Goal: Task Accomplishment & Management: Manage account settings

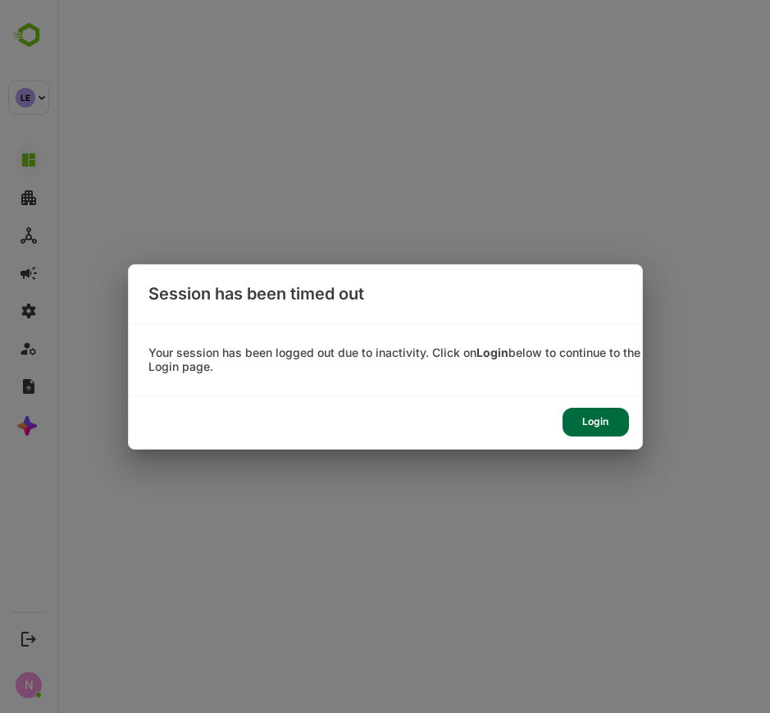
click at [596, 439] on div "Login" at bounding box center [386, 422] width 514 height 52
click at [591, 417] on div "Login" at bounding box center [596, 422] width 66 height 29
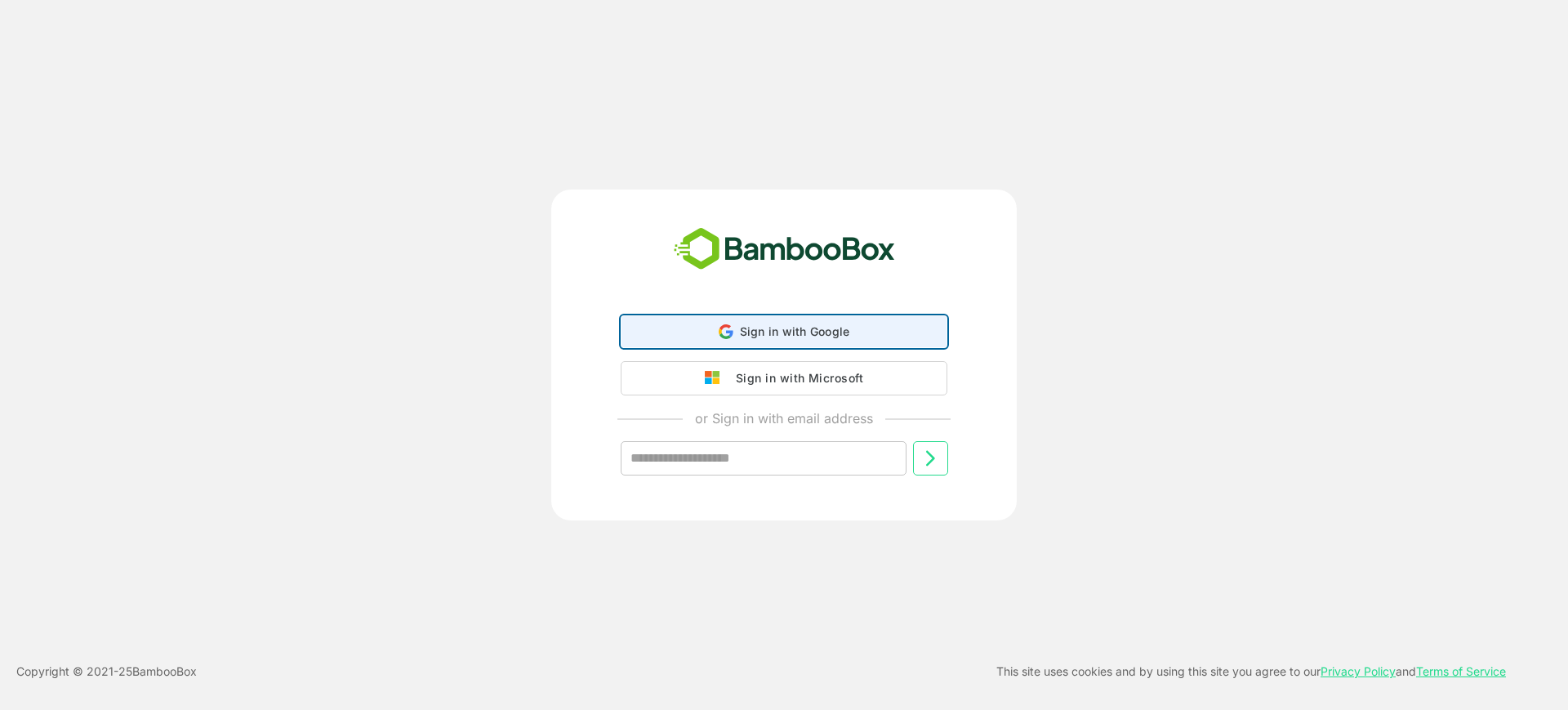
click at [797, 327] on span "Sign in with Google" at bounding box center [794, 332] width 111 height 14
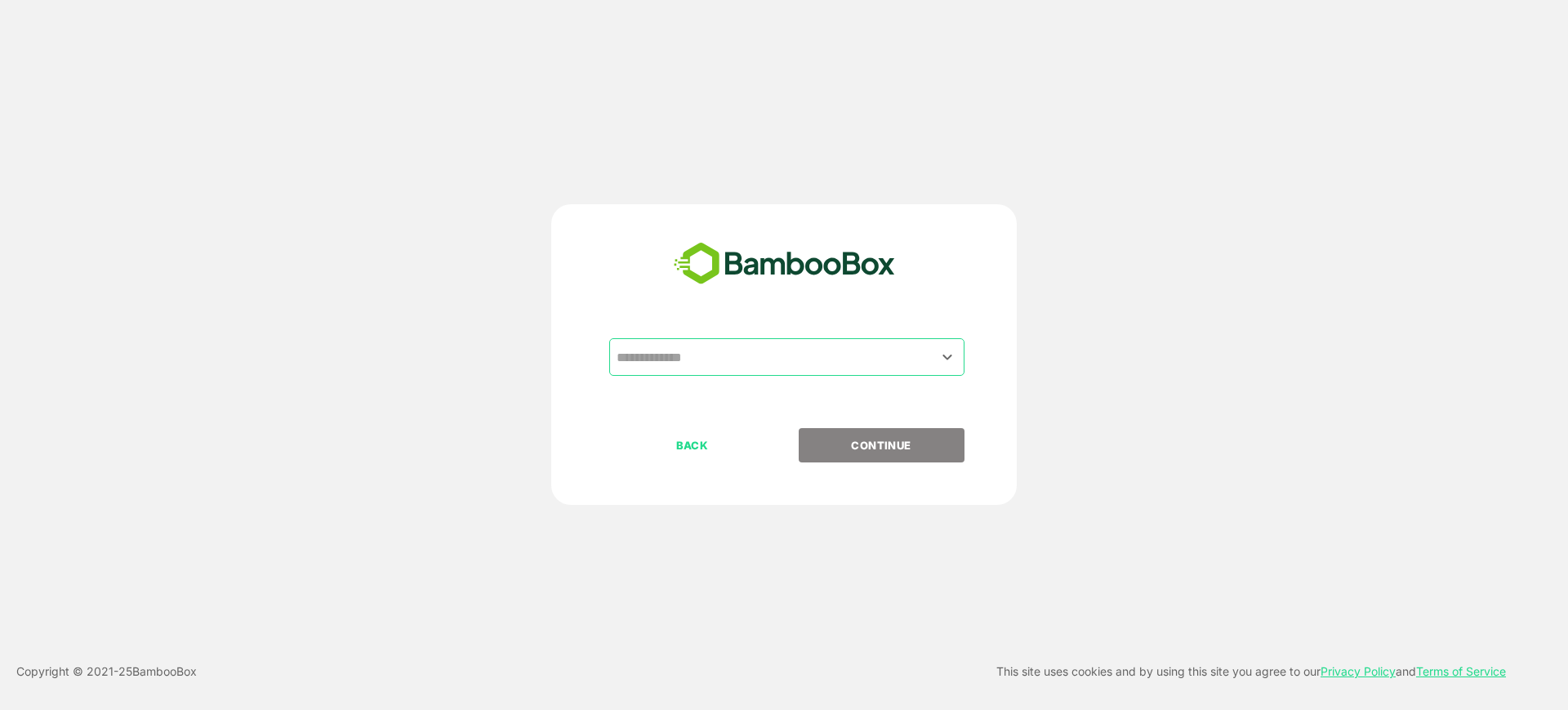
click at [777, 345] on input "text" at bounding box center [786, 356] width 348 height 31
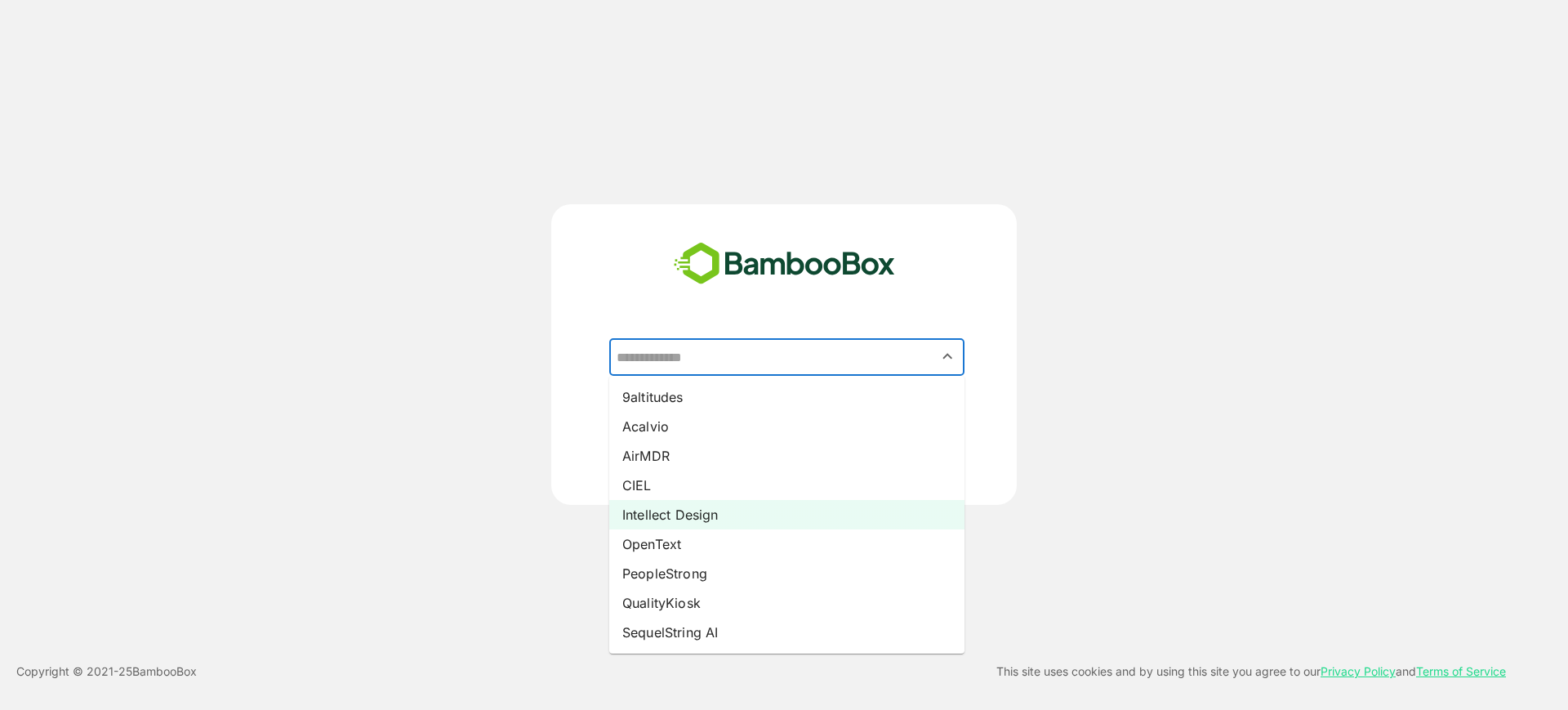
click at [689, 514] on li "Intellect Design" at bounding box center [786, 515] width 355 height 30
type input "**********"
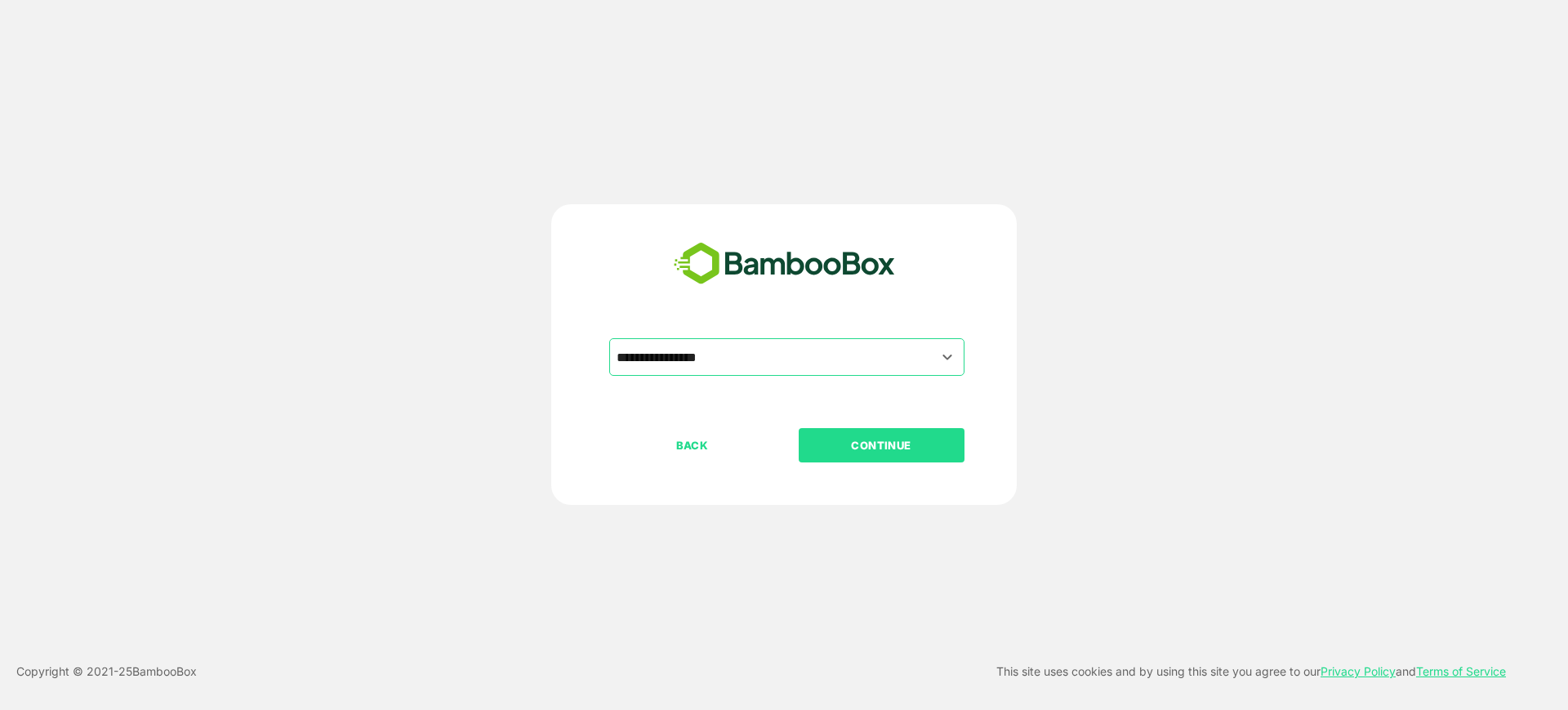
click at [816, 453] on p "CONTINUE" at bounding box center [881, 445] width 163 height 18
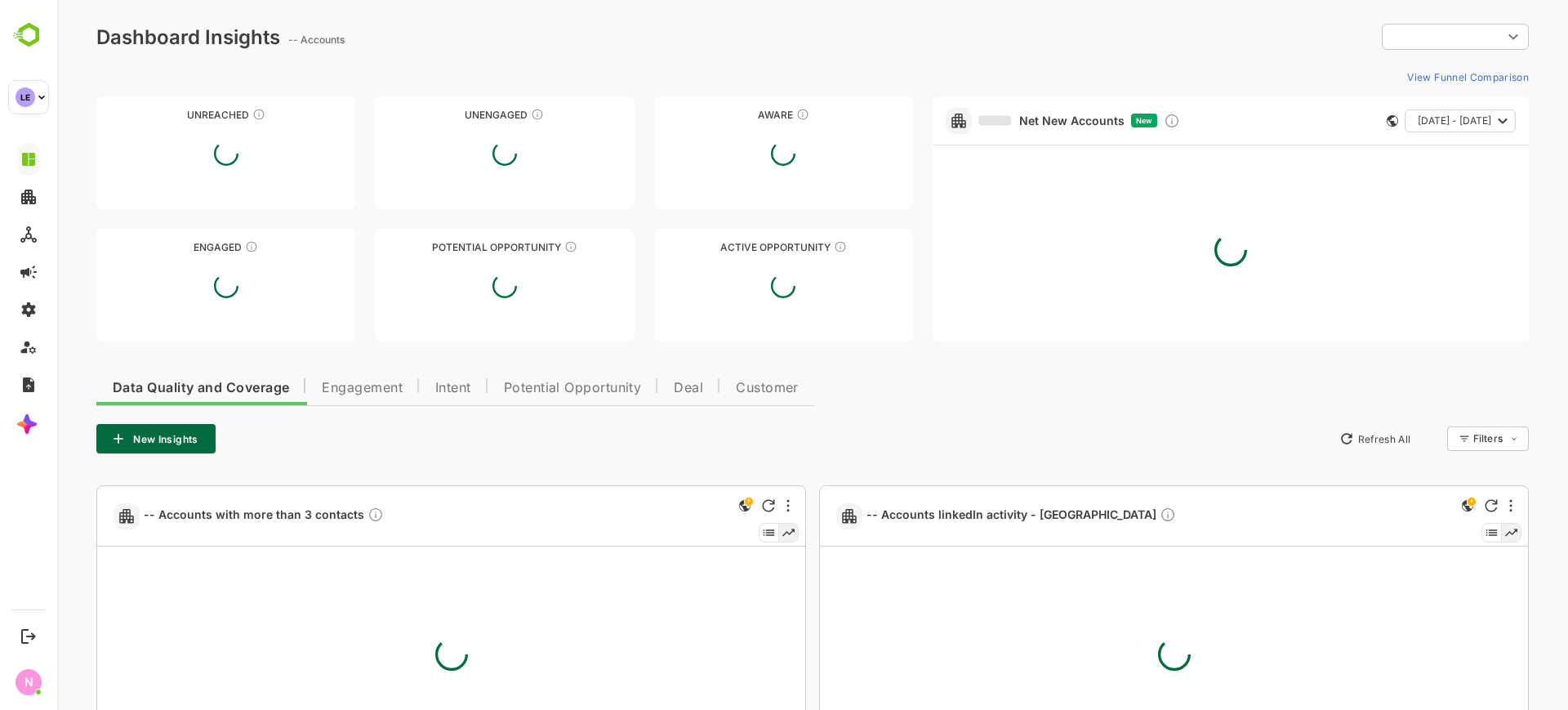
type input "**********"
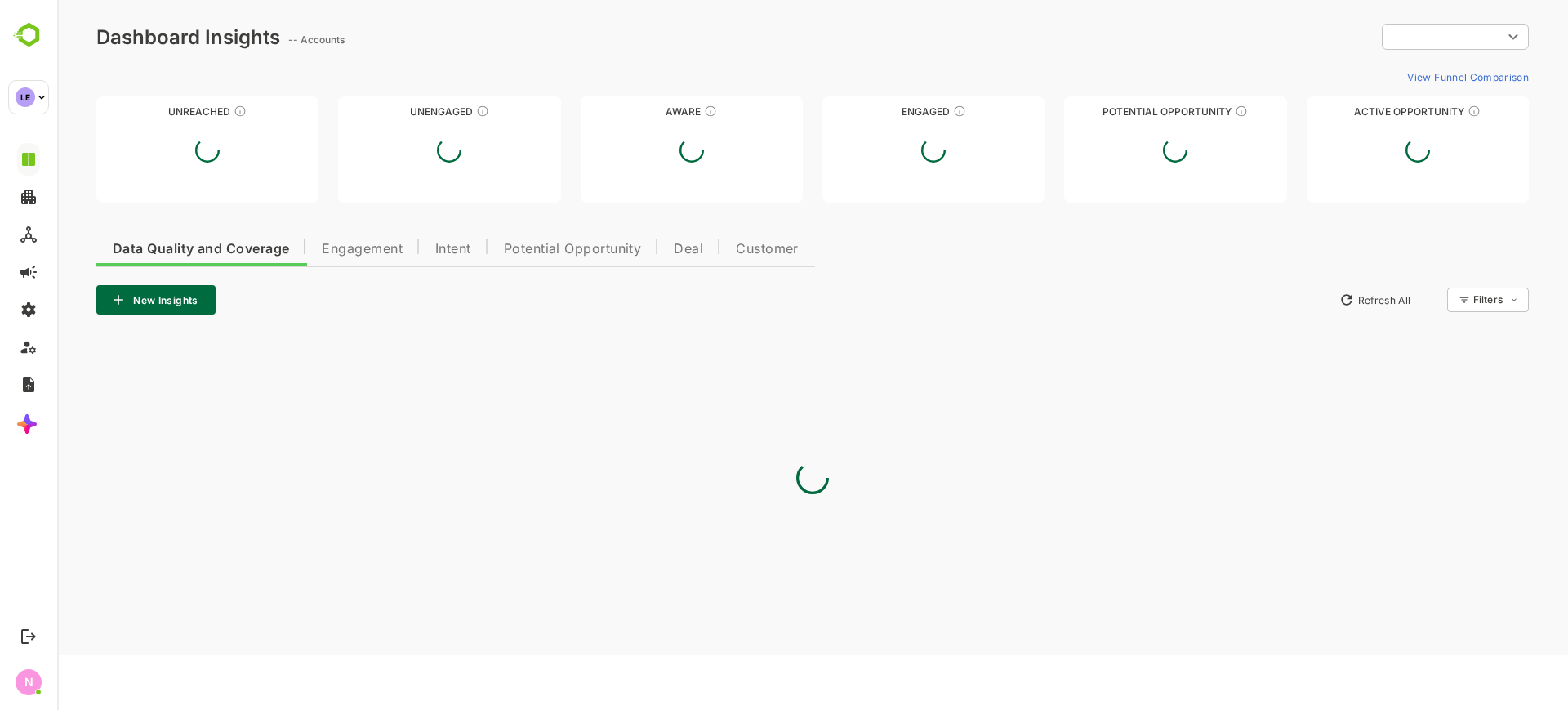
type input "**********"
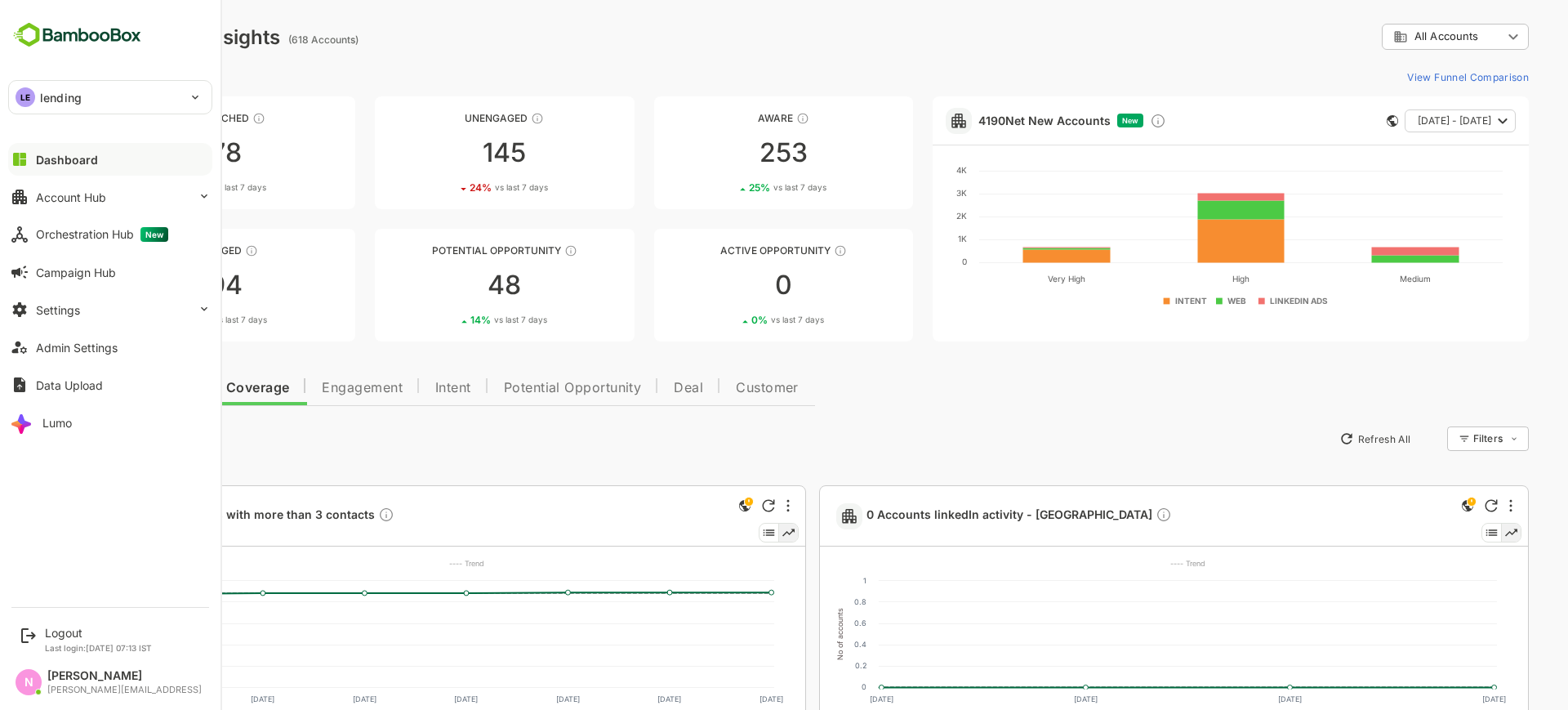
click at [54, 102] on p "lending" at bounding box center [61, 97] width 42 height 17
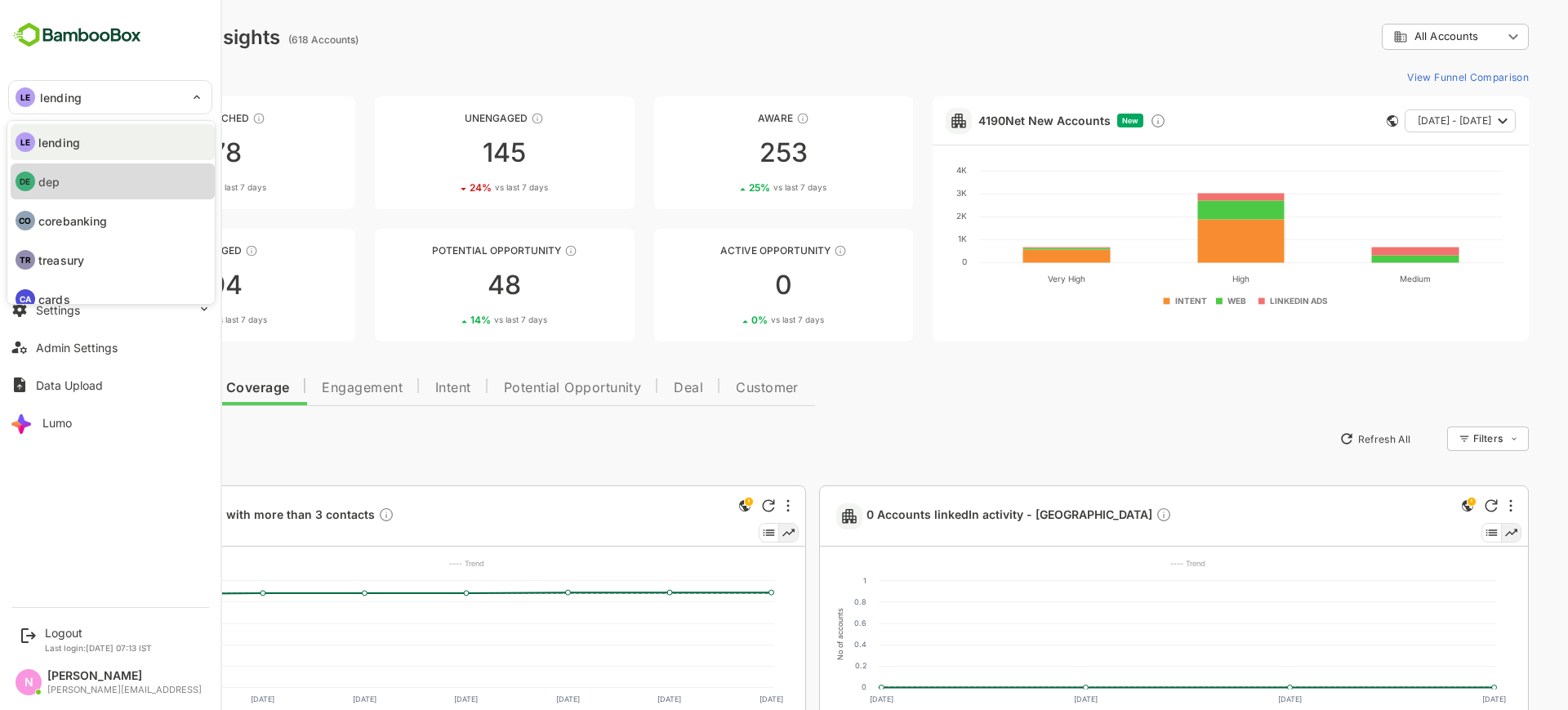
click at [65, 185] on li "DE dep" at bounding box center [112, 181] width 204 height 36
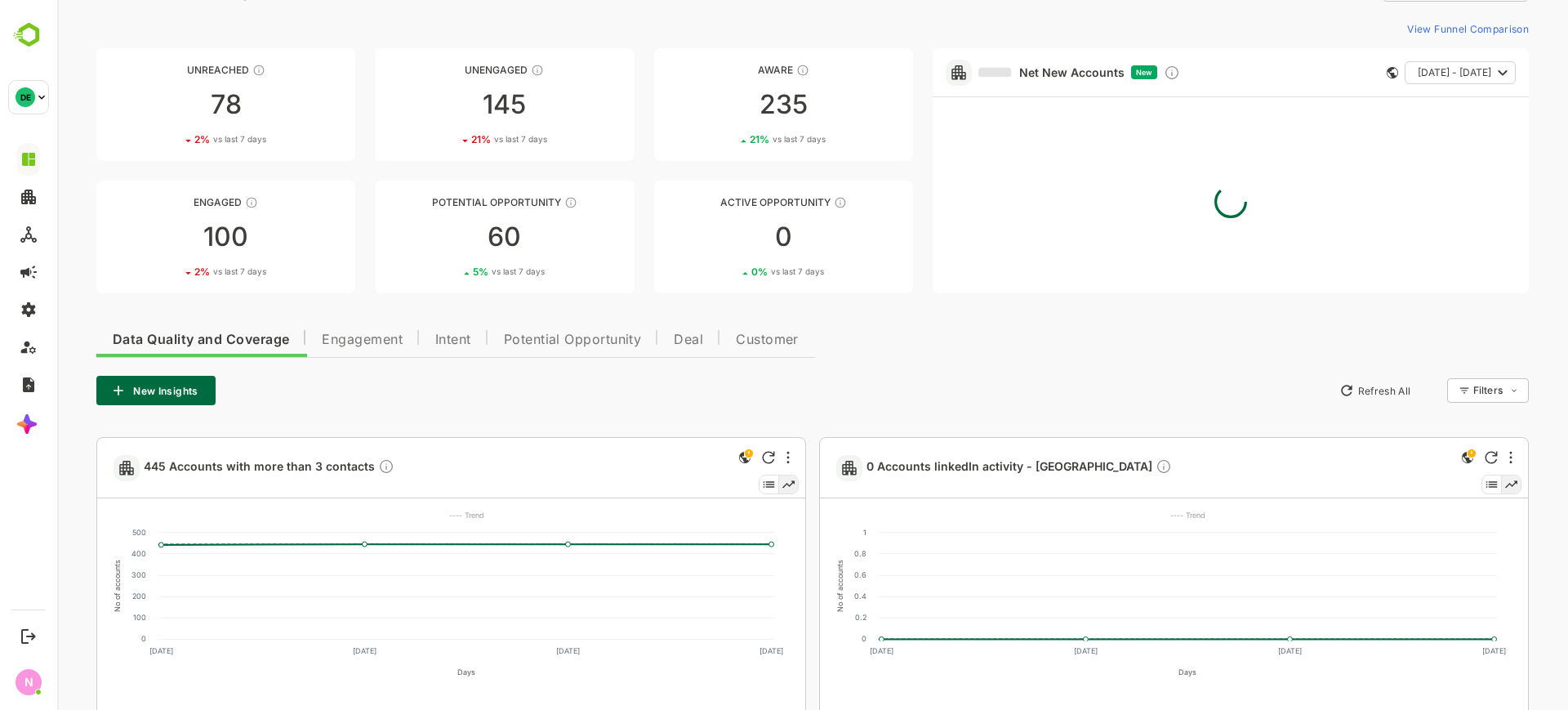
scroll to position [52, 0]
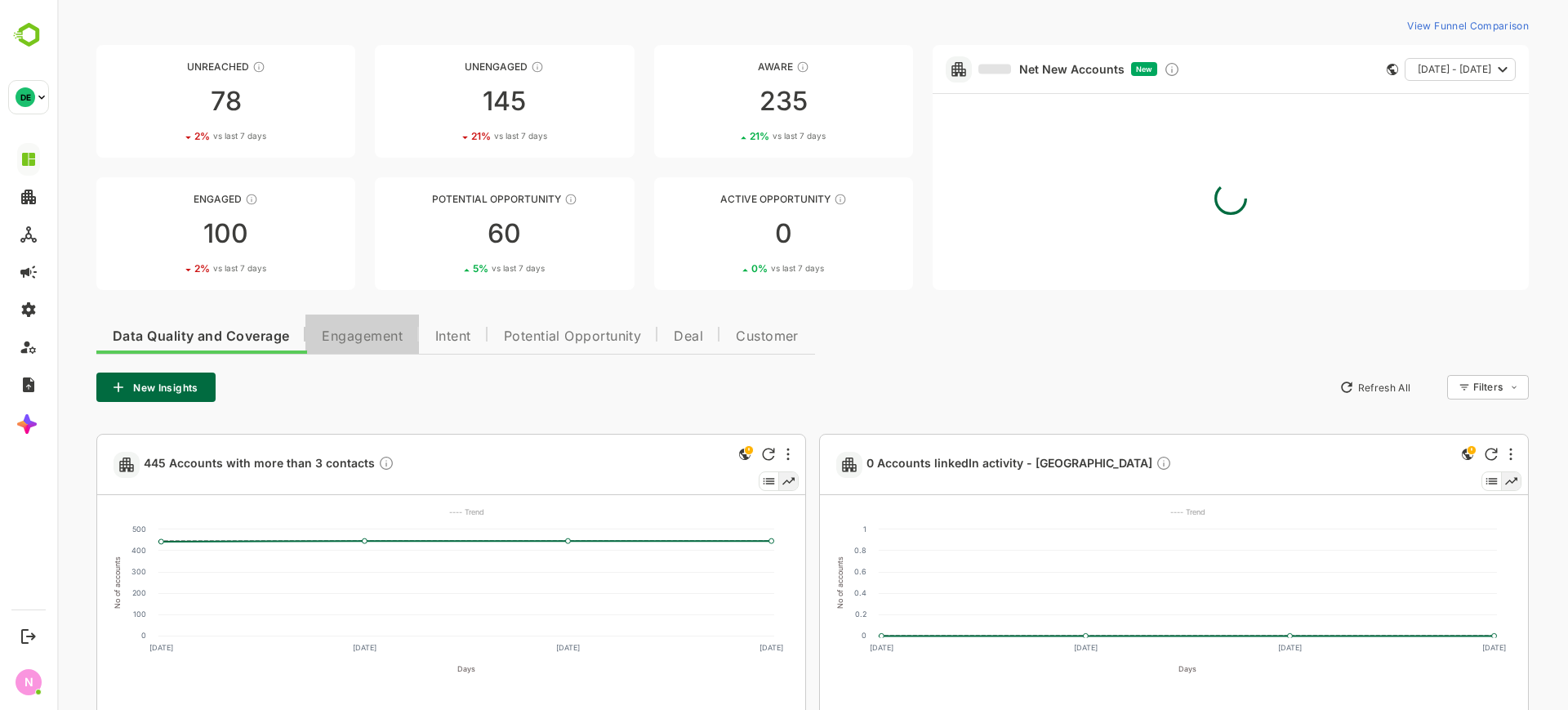
click at [339, 347] on button "Engagement" at bounding box center [362, 334] width 113 height 39
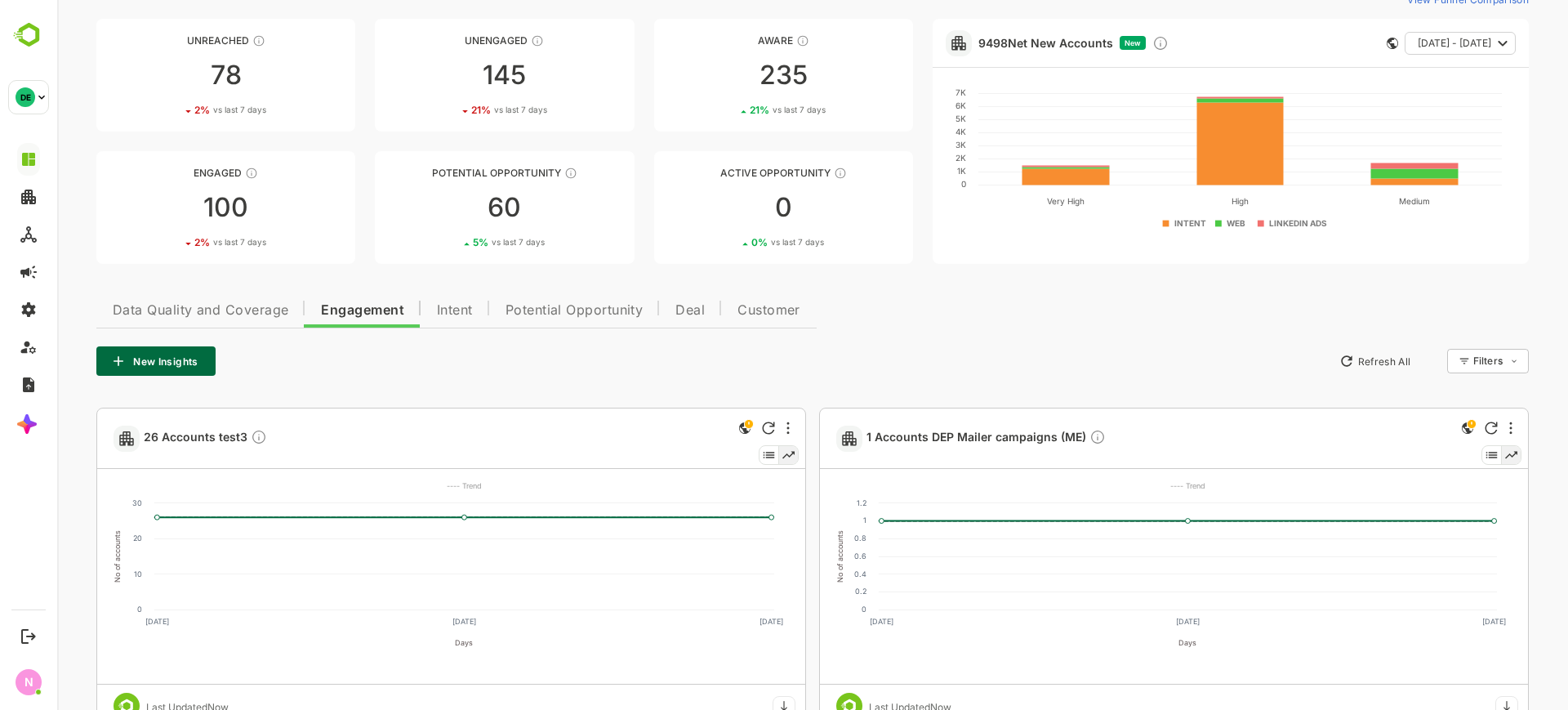
scroll to position [0, 0]
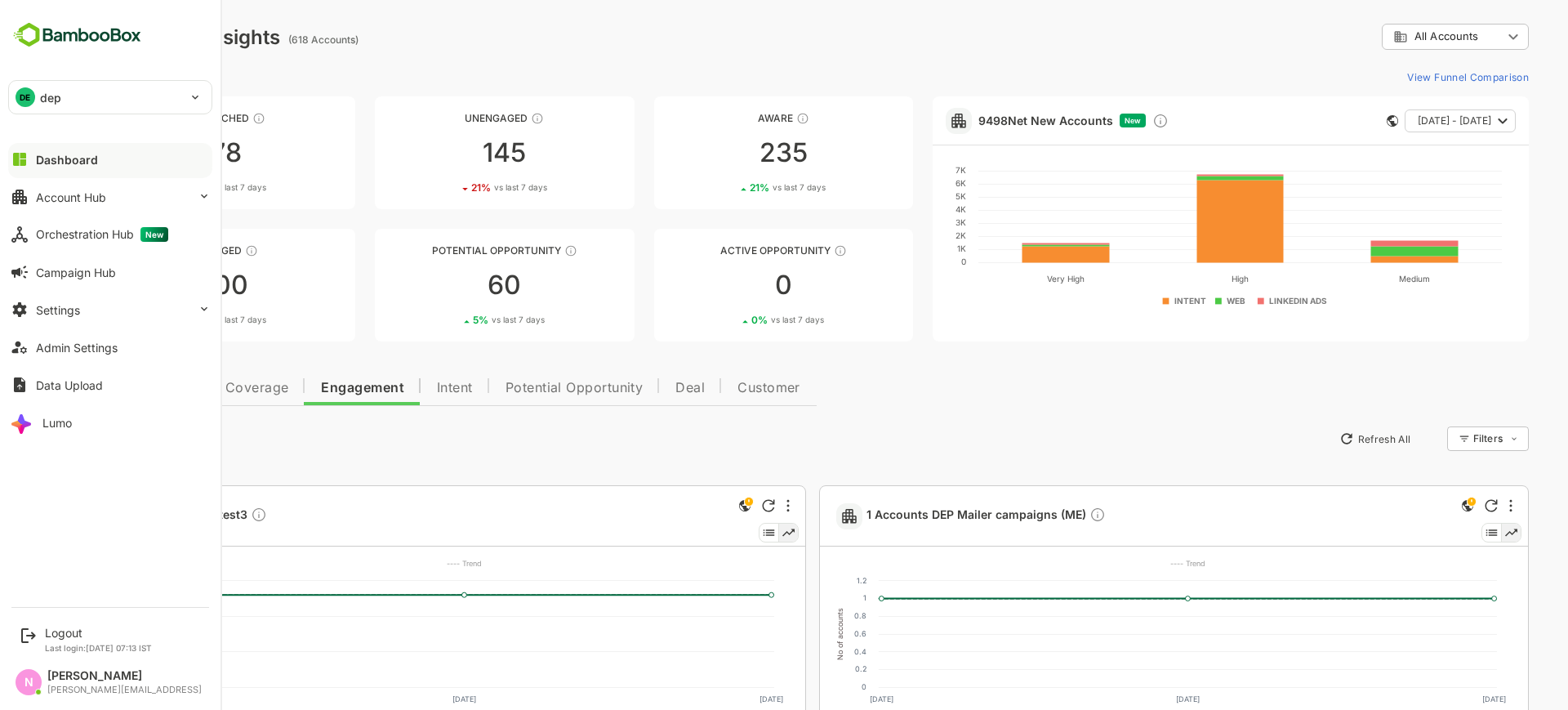
click at [68, 103] on div "DE dep" at bounding box center [101, 97] width 183 height 33
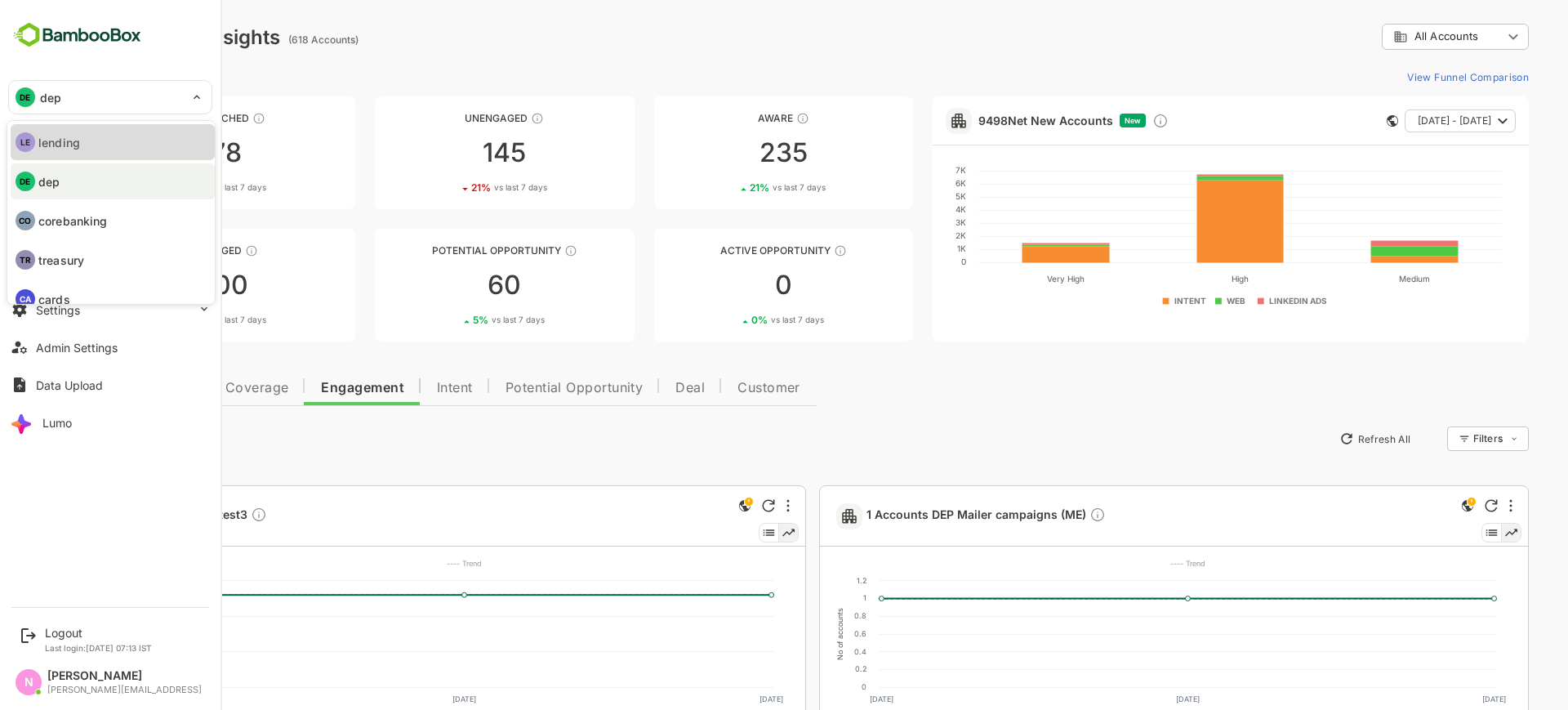
click at [62, 134] on p "lending" at bounding box center [60, 142] width 42 height 17
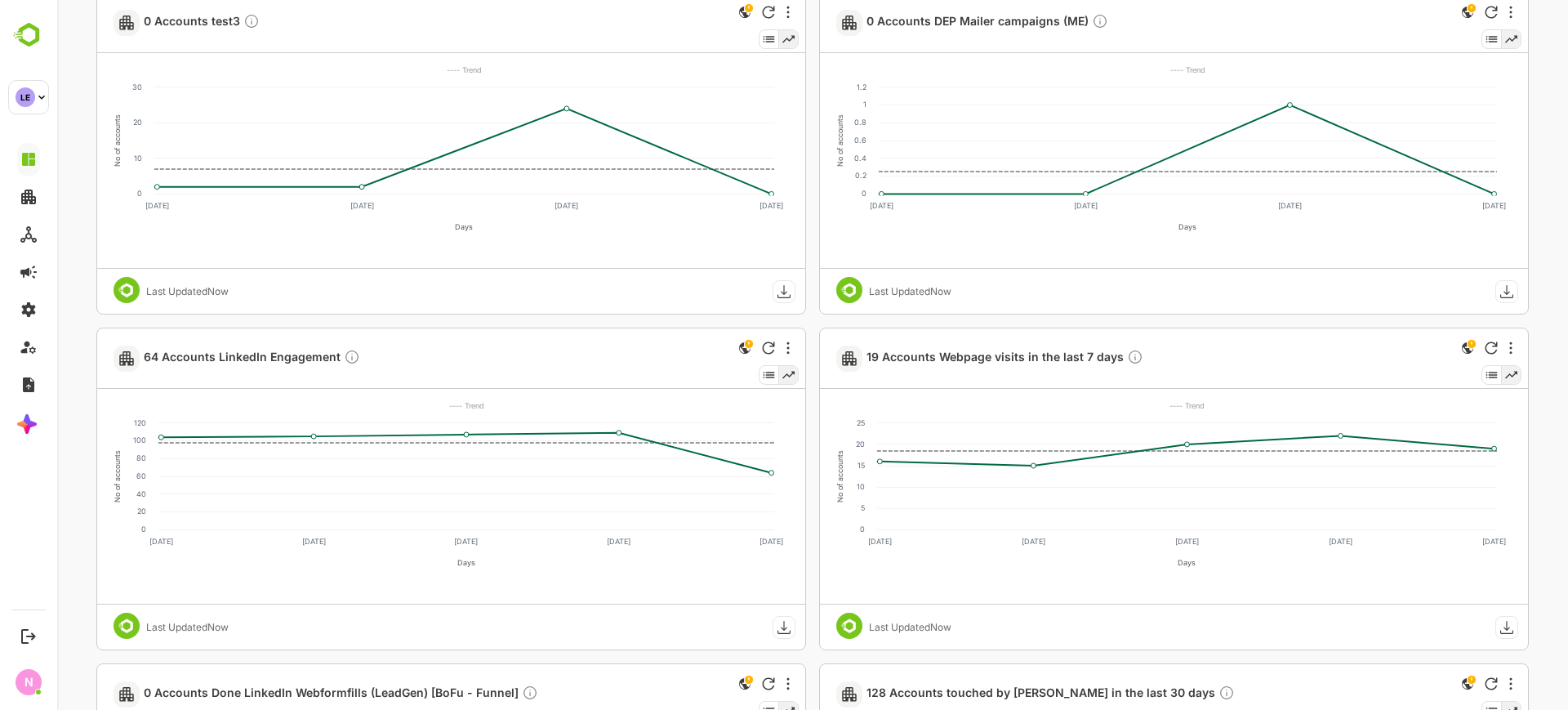
scroll to position [494, 0]
click at [249, 356] on span "64 Accounts LinkedIn Engagement" at bounding box center [251, 356] width 216 height 19
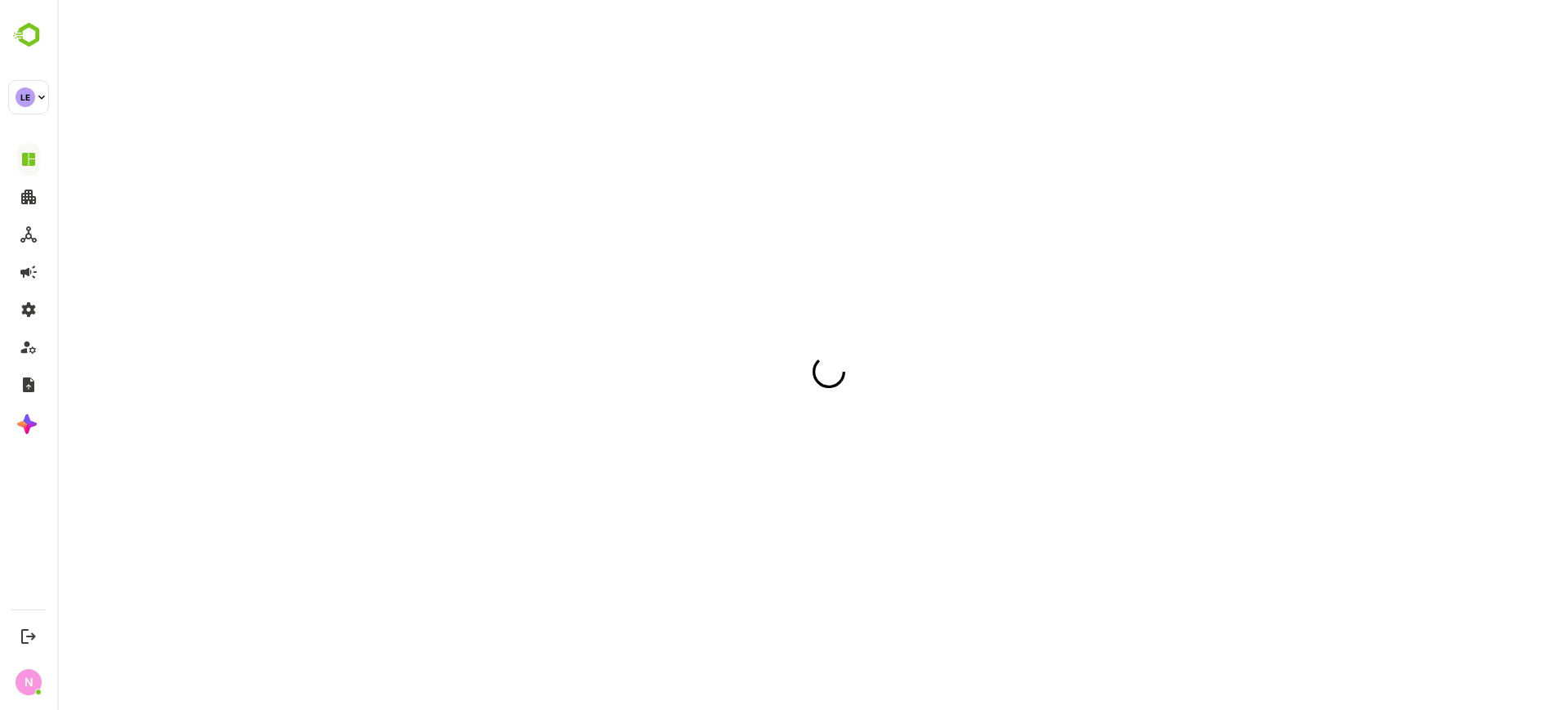
scroll to position [0, 0]
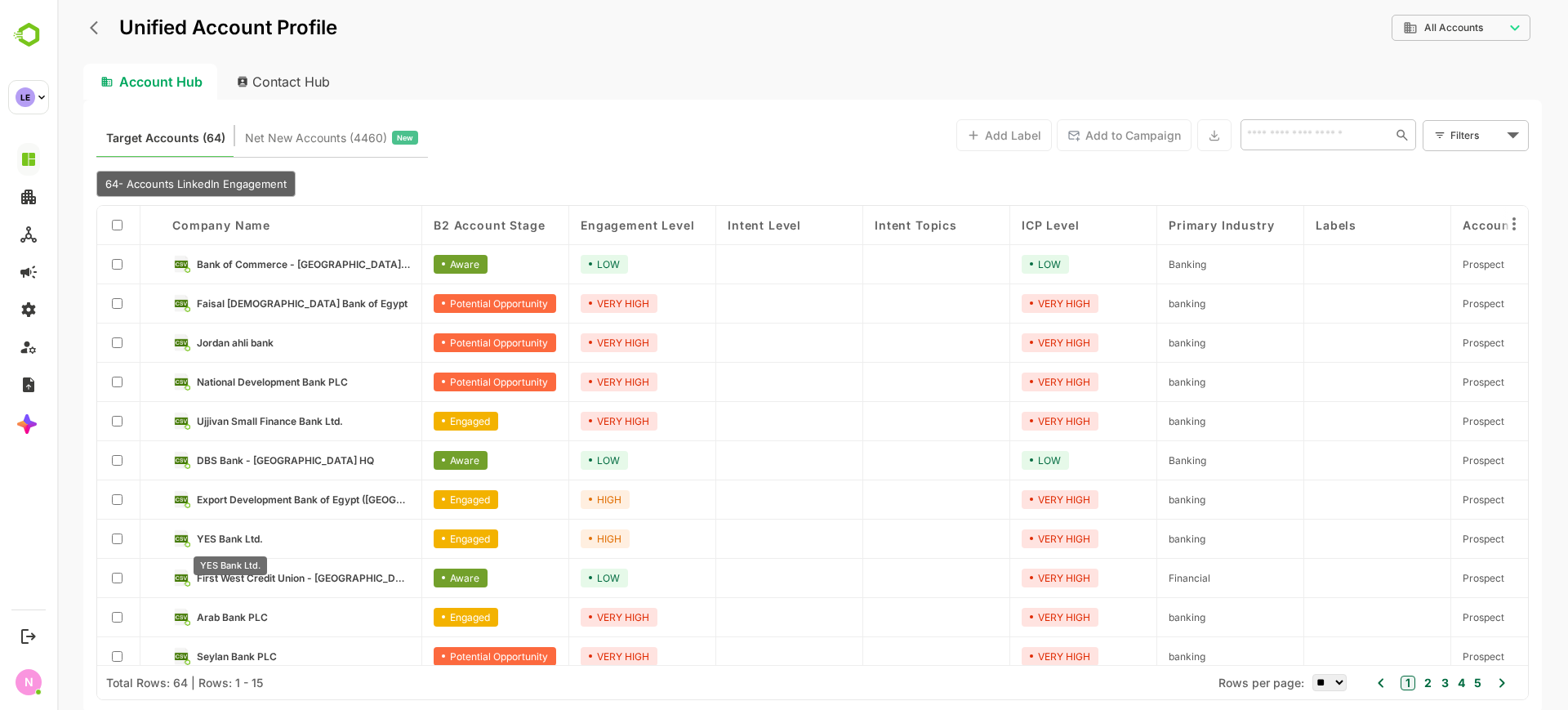
click at [222, 540] on span "YES Bank Ltd." at bounding box center [230, 539] width 66 height 12
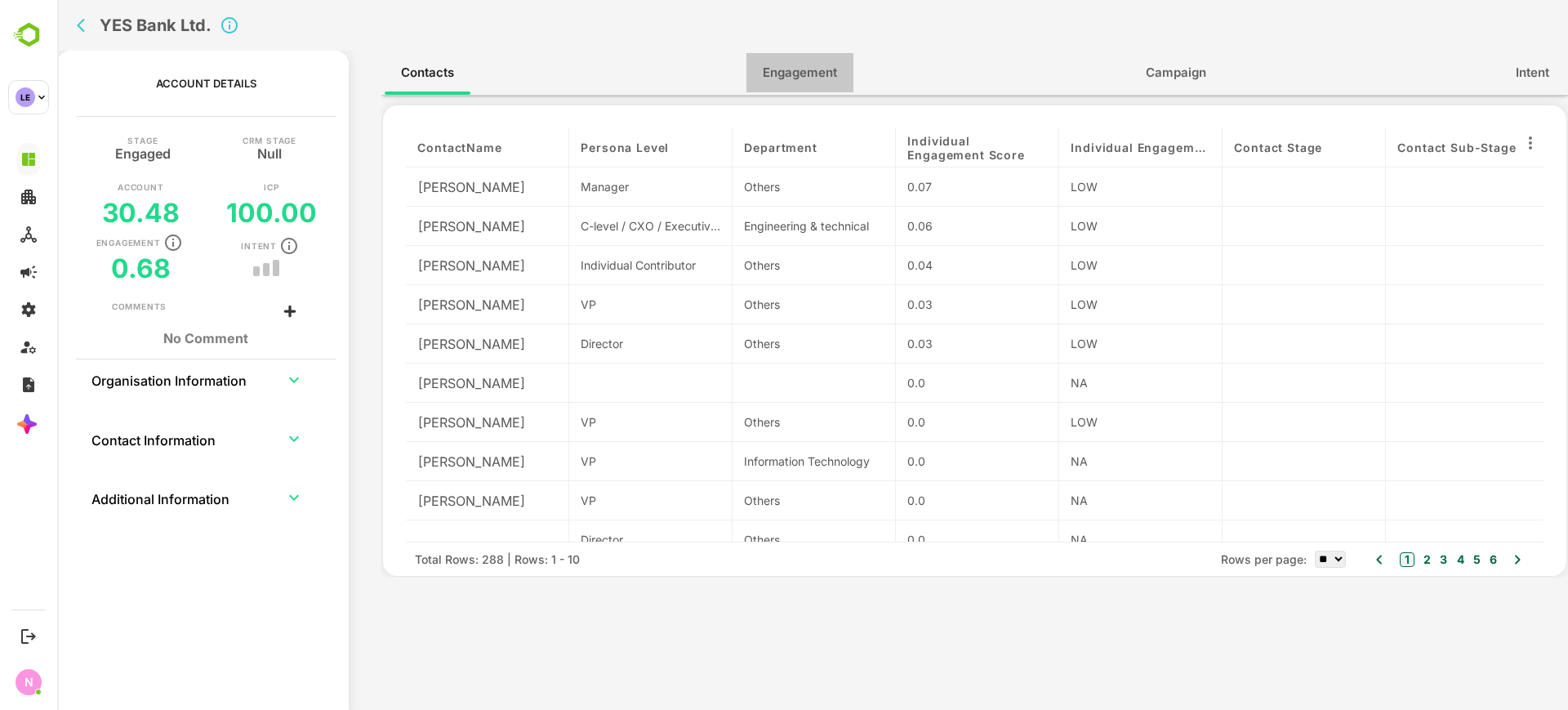
click at [812, 74] on span "Engagement" at bounding box center [799, 72] width 75 height 21
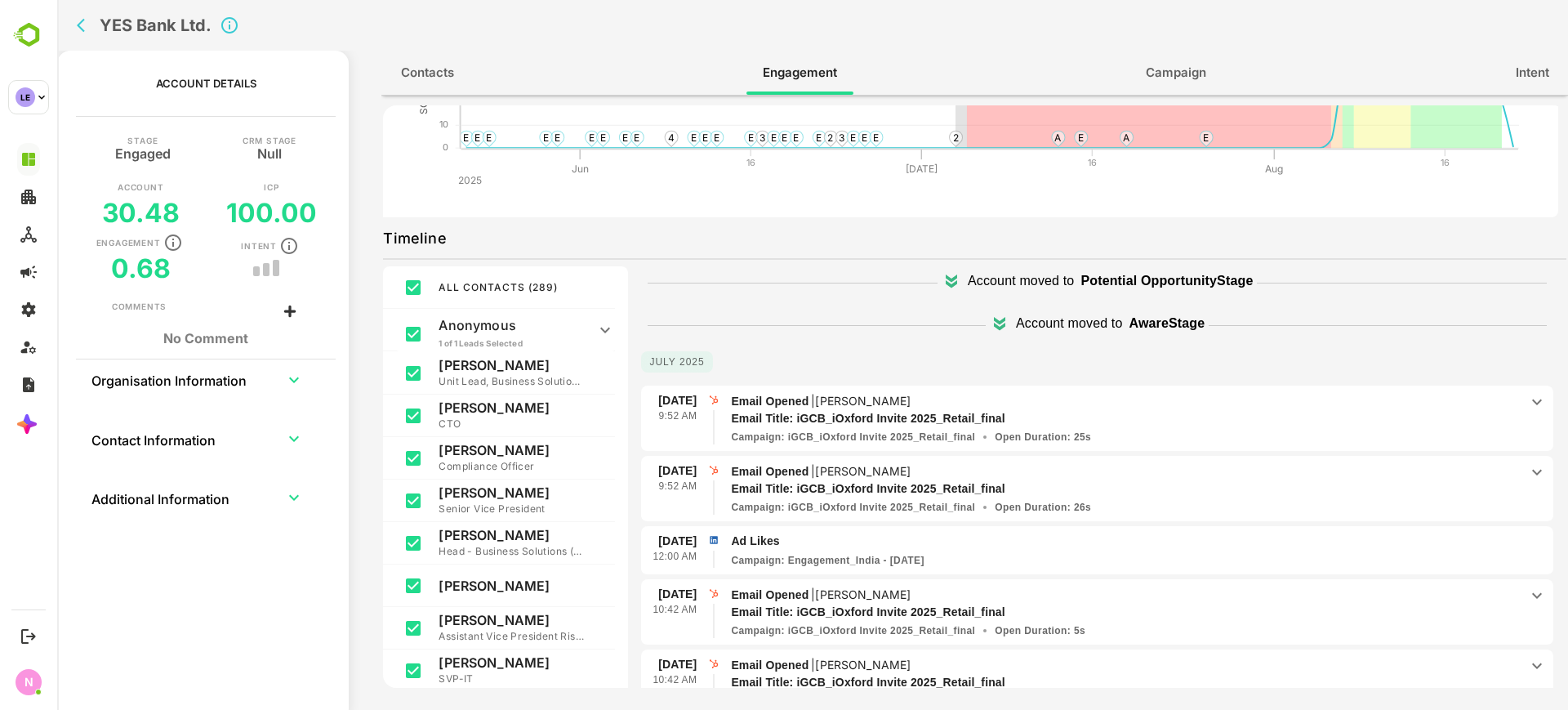
scroll to position [242, 0]
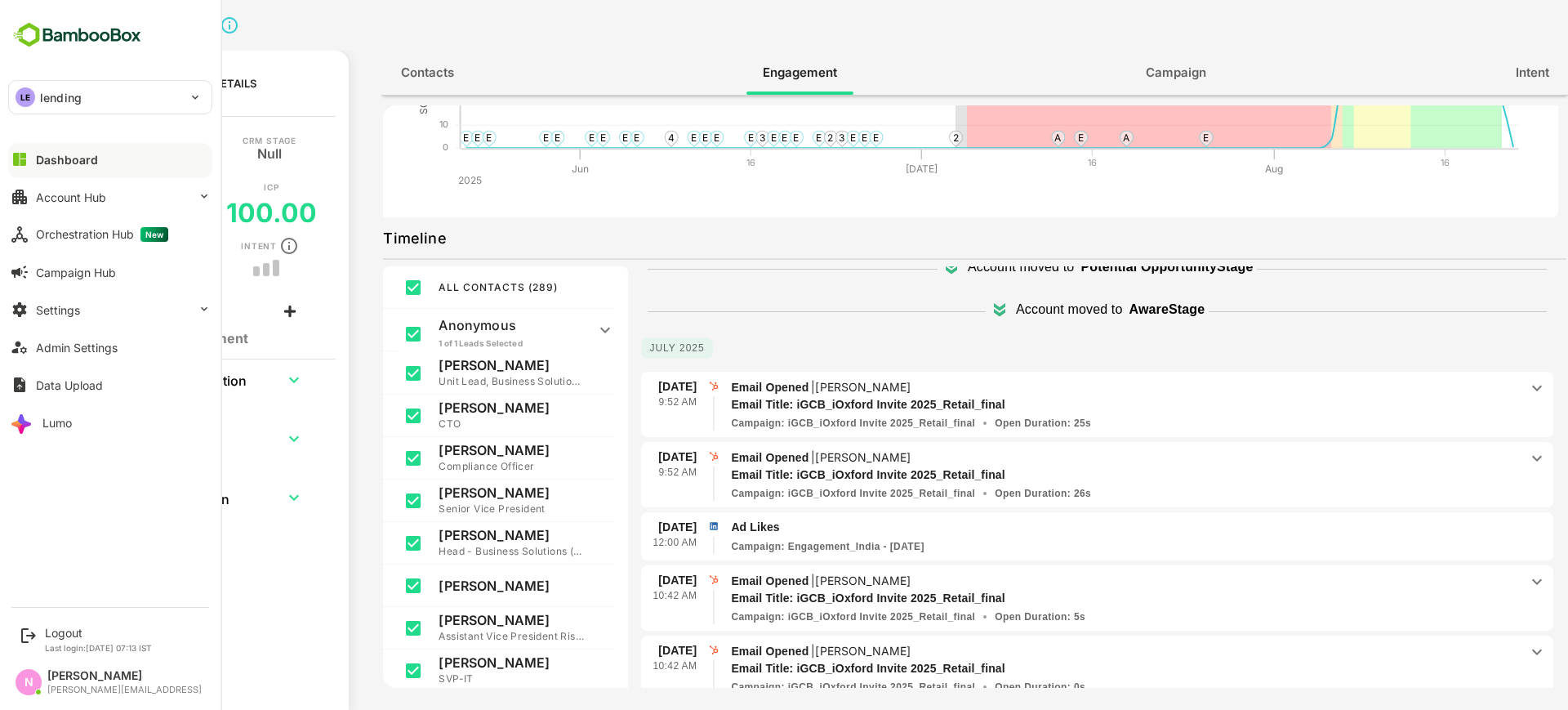
click at [151, 106] on div "LE lending" at bounding box center [101, 97] width 183 height 33
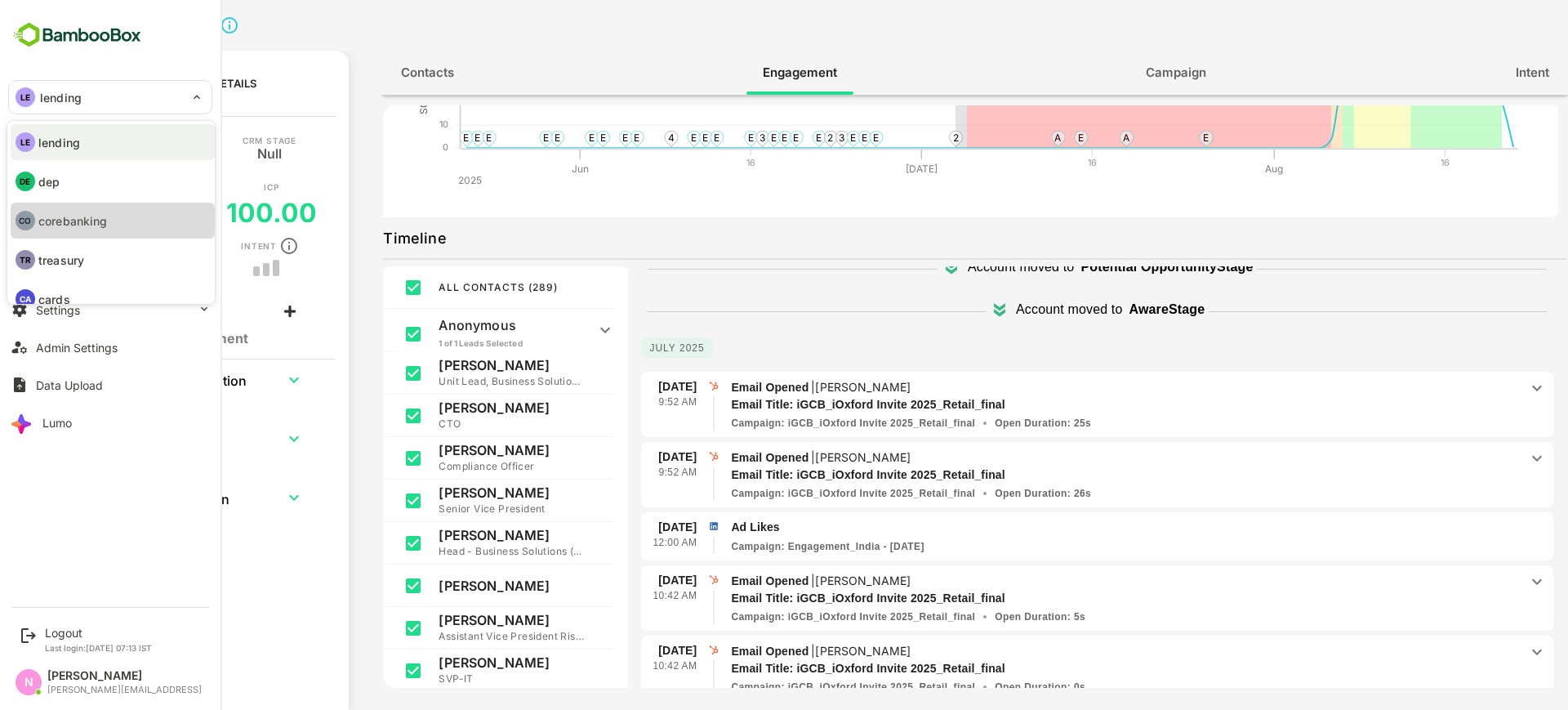
click at [131, 213] on li "CO corebanking" at bounding box center [112, 220] width 204 height 36
type input "**********"
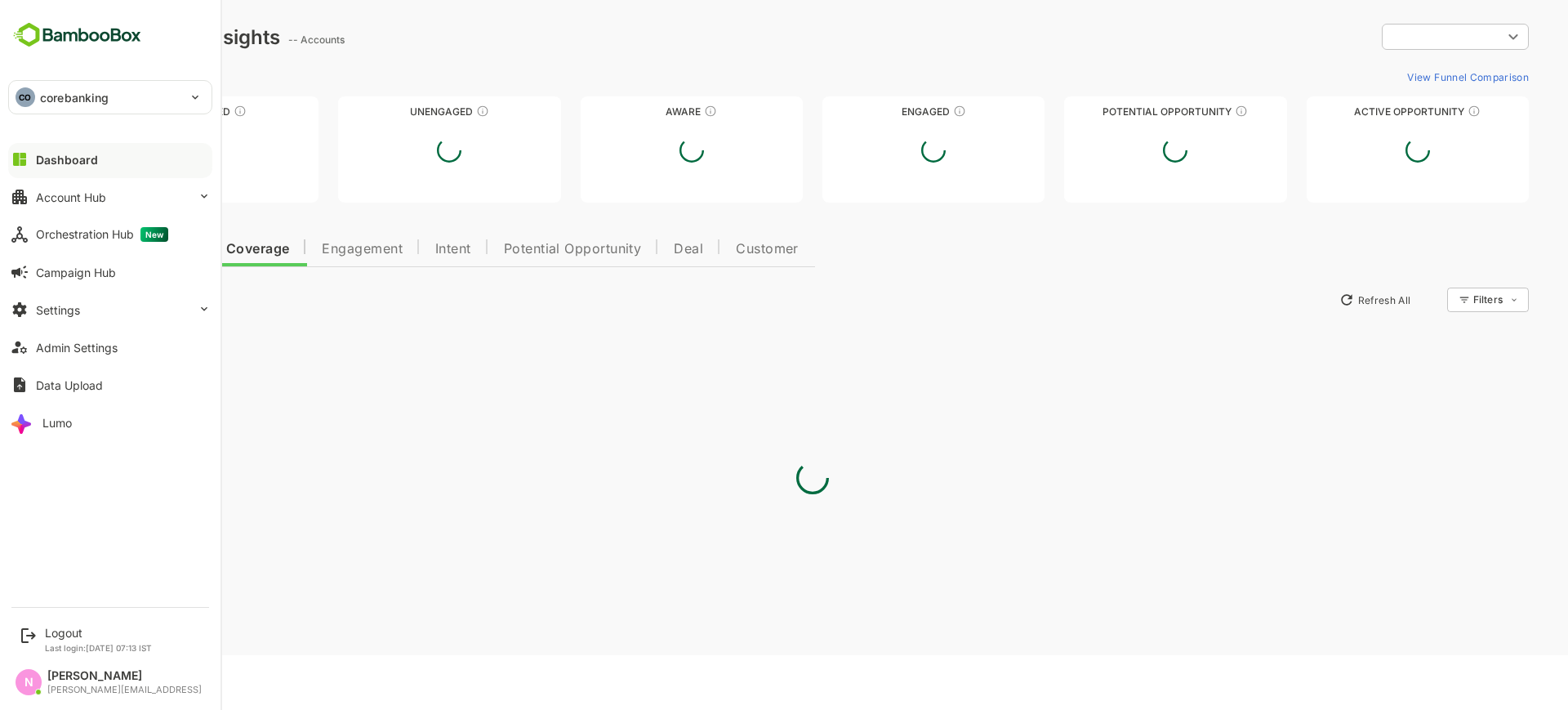
scroll to position [0, 0]
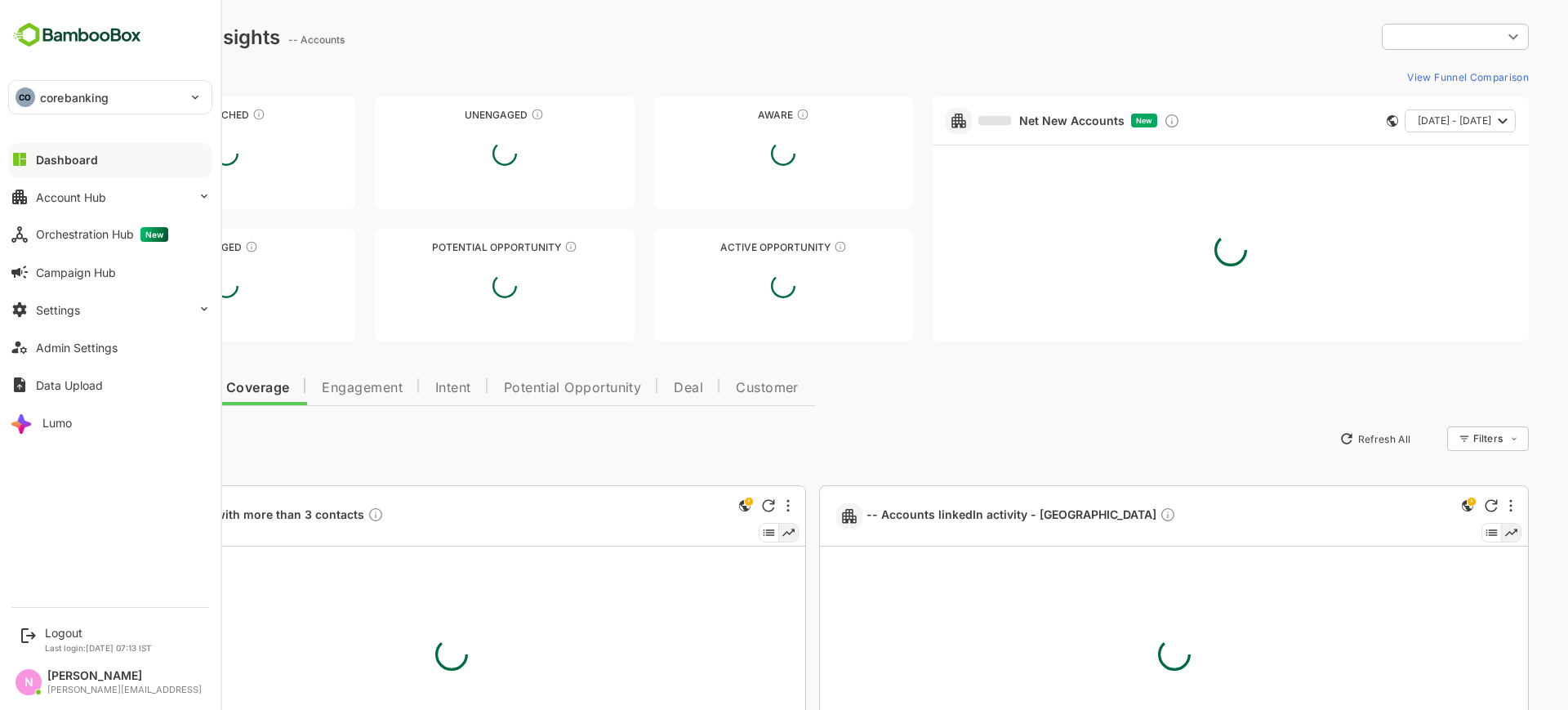
type input "**********"
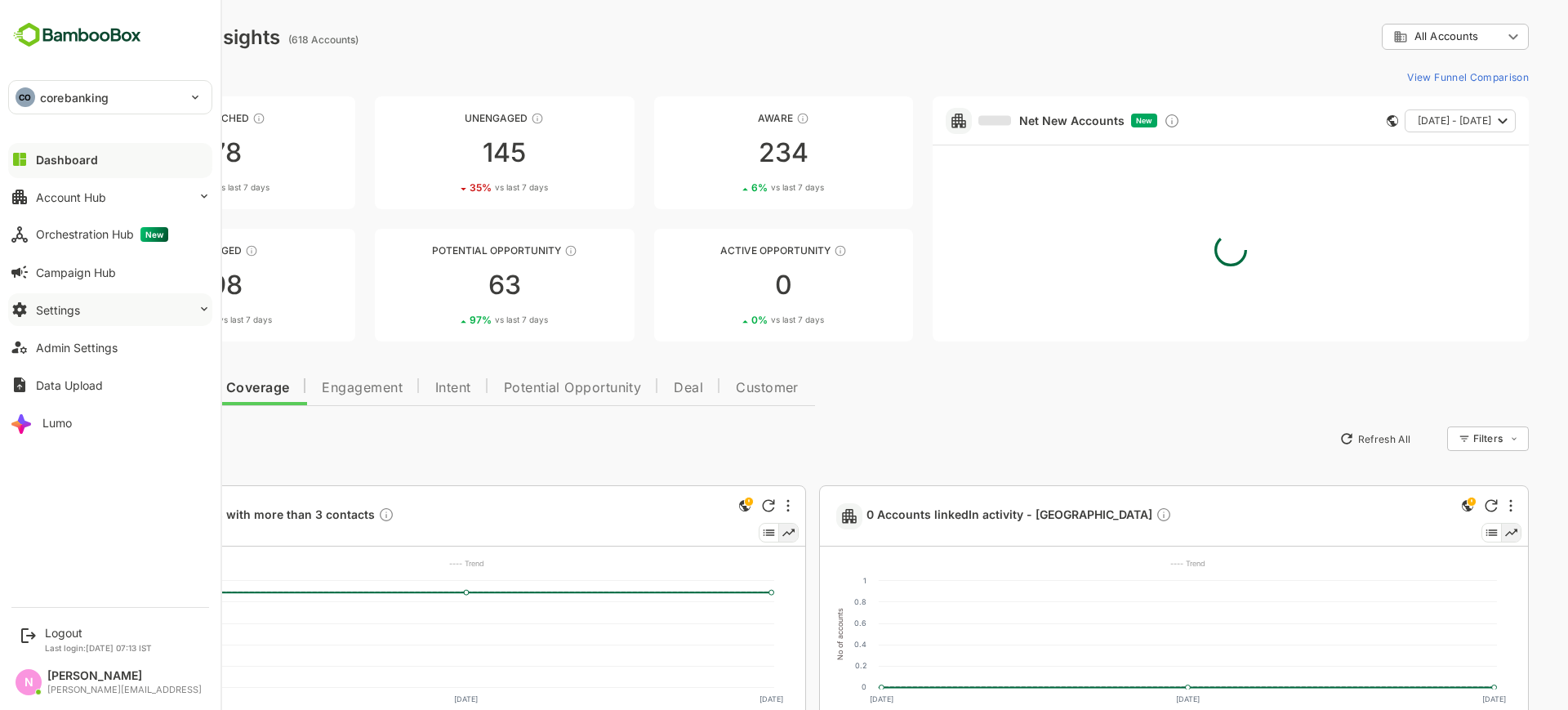
click at [78, 301] on button "Settings" at bounding box center [110, 309] width 204 height 33
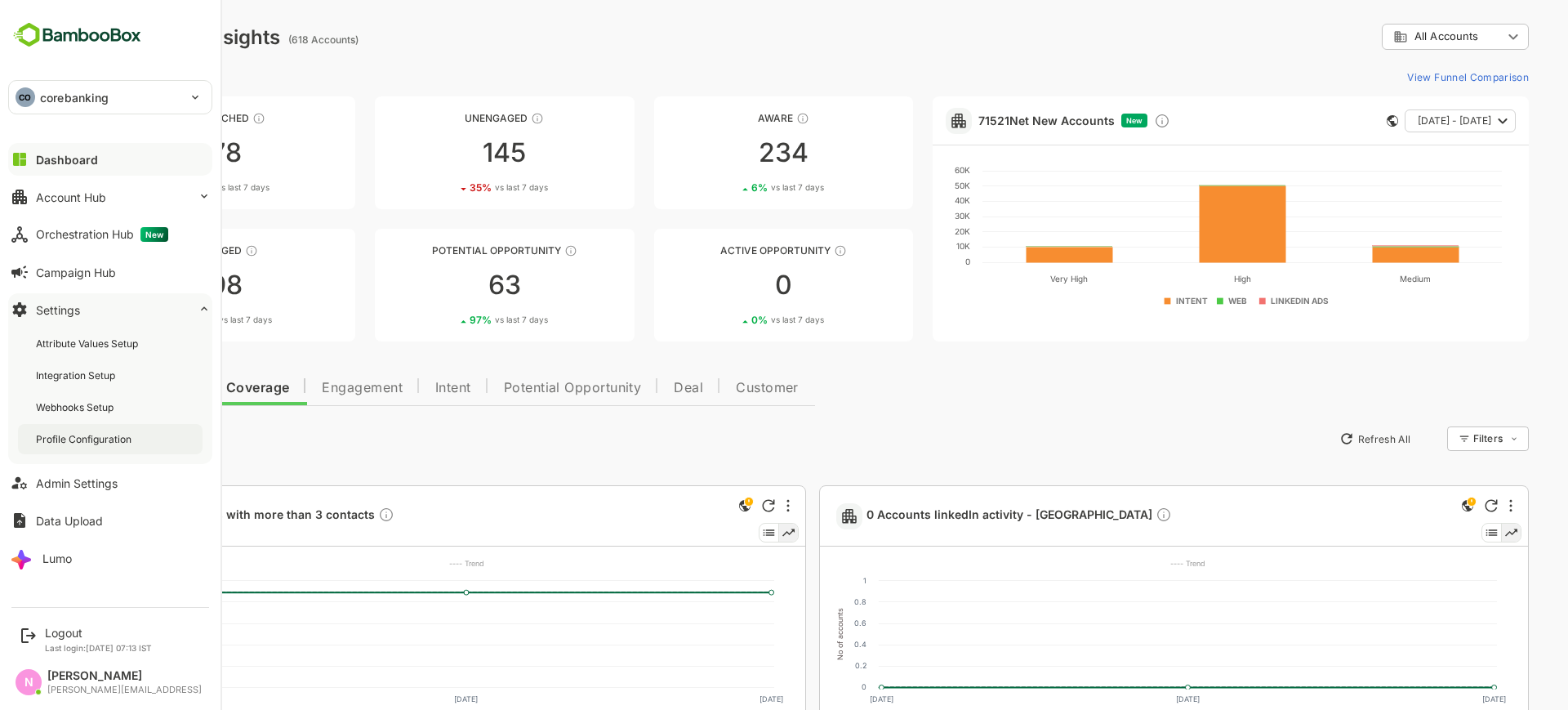
click at [95, 438] on div "Profile Configuration" at bounding box center [85, 439] width 99 height 14
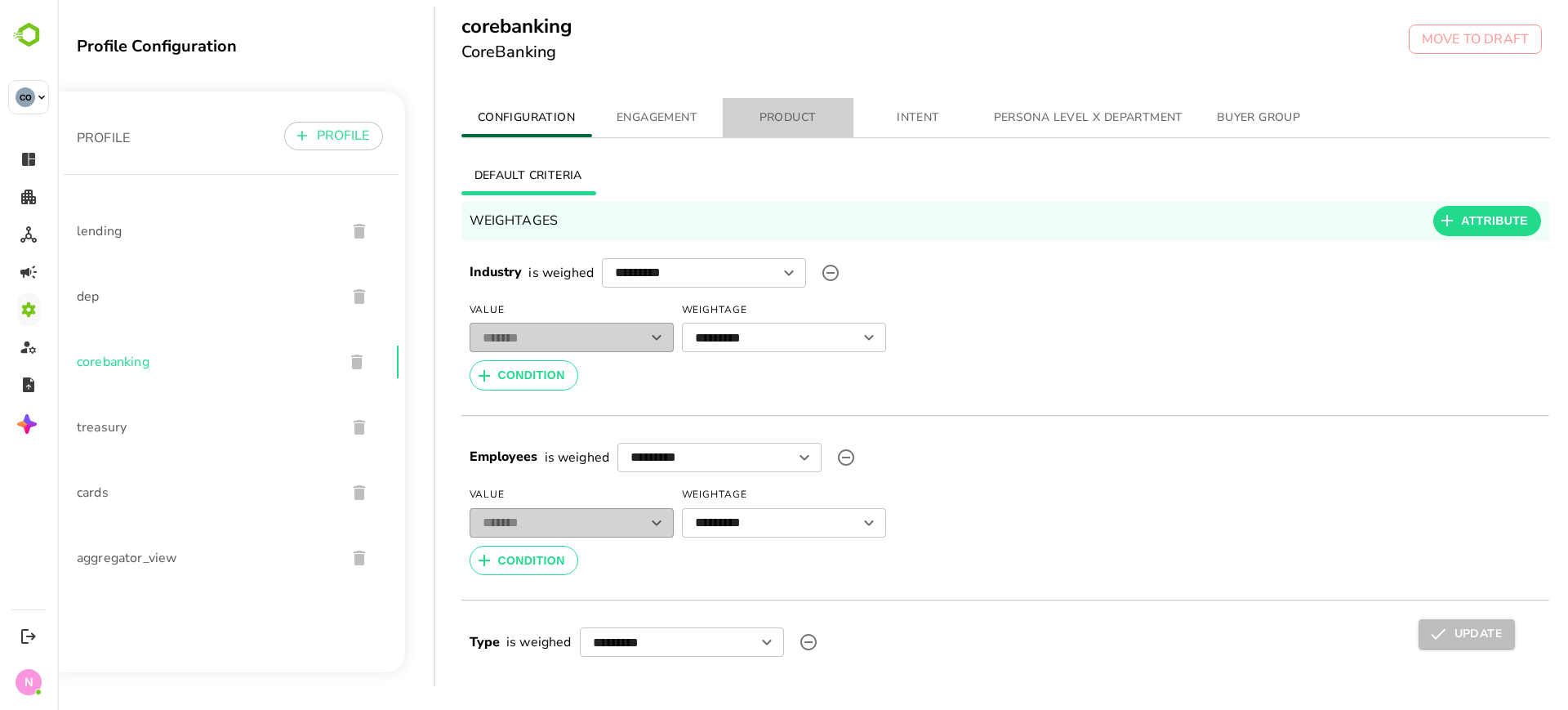
click at [802, 107] on button "PRODUCT" at bounding box center [787, 117] width 130 height 39
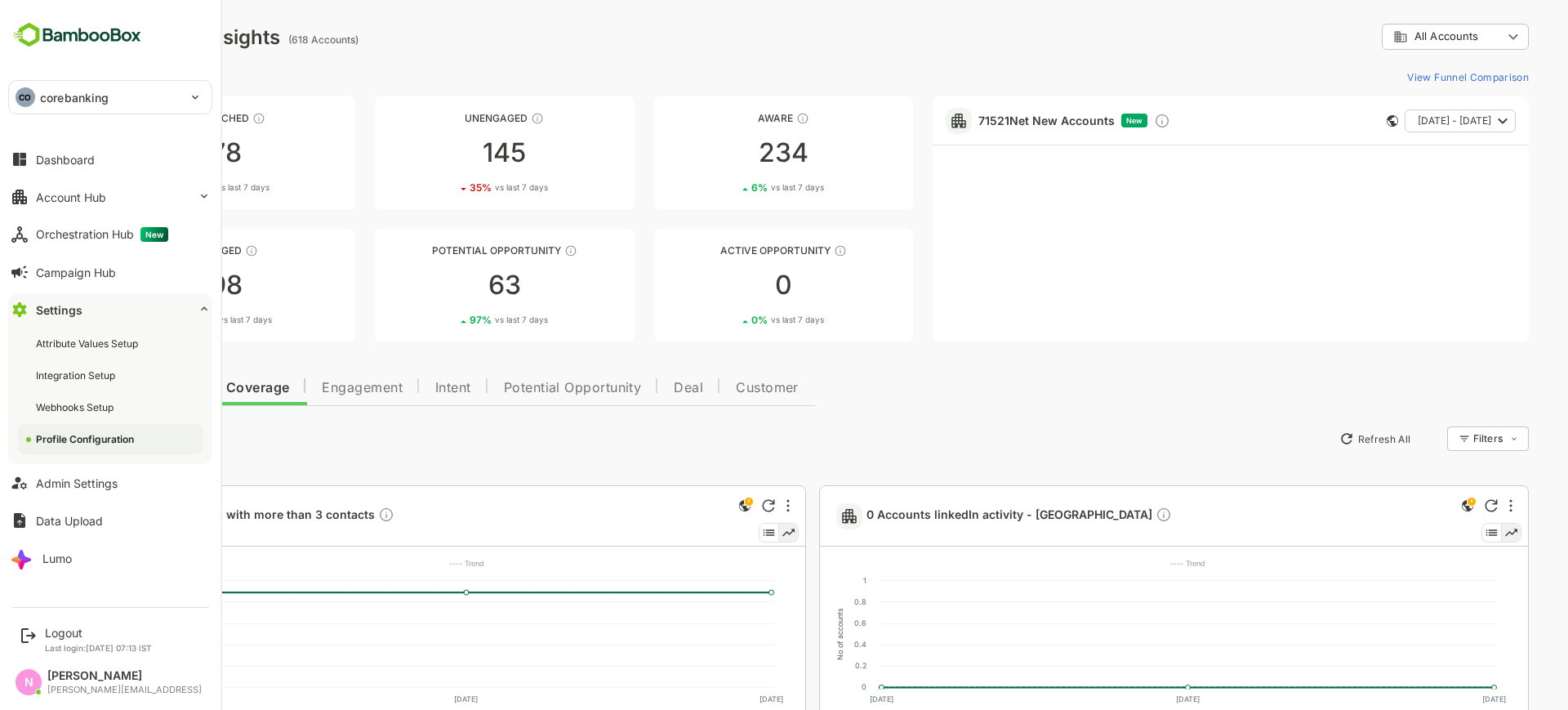
click at [53, 92] on p "corebanking" at bounding box center [74, 97] width 69 height 17
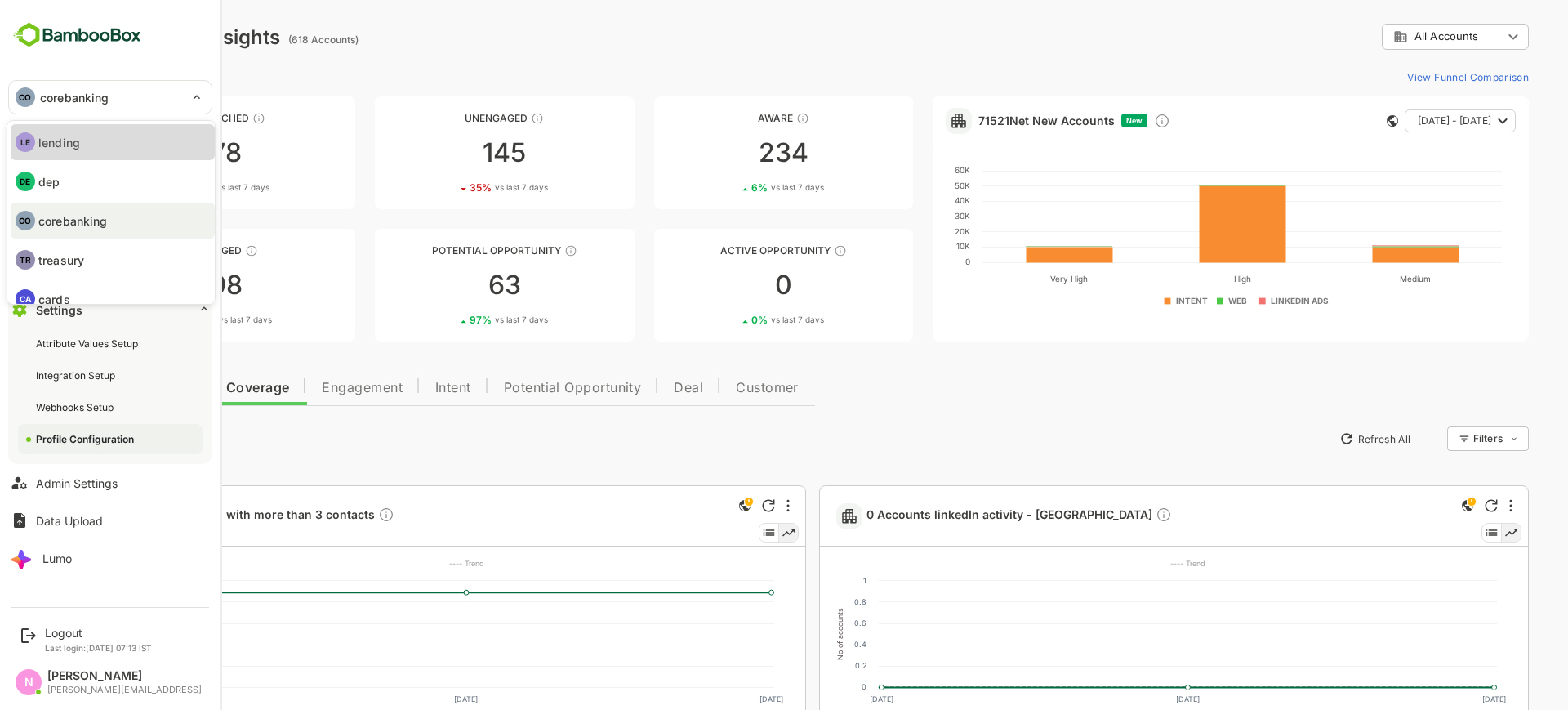
click at [53, 138] on p "lending" at bounding box center [60, 142] width 42 height 17
type input "*******"
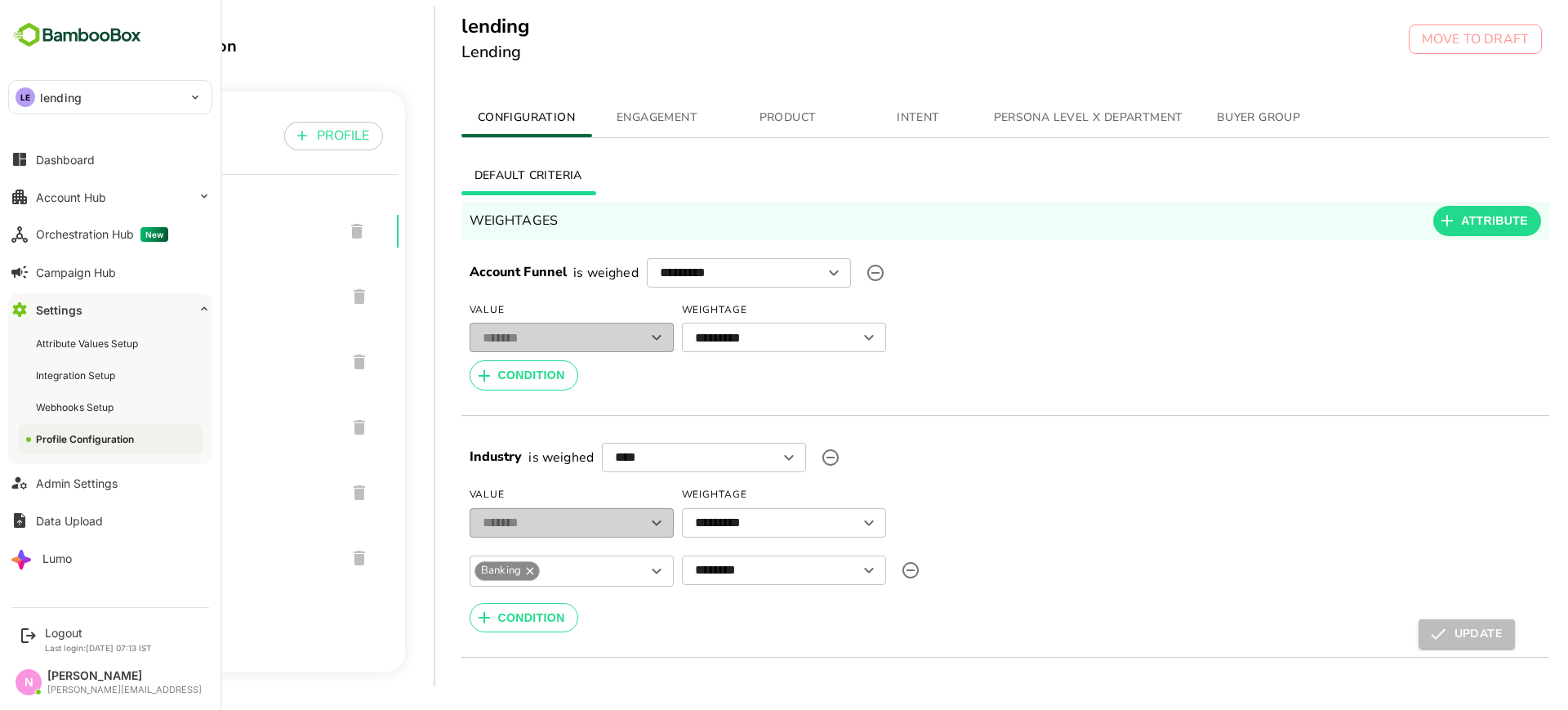
click at [137, 96] on div "LE lending" at bounding box center [101, 97] width 183 height 33
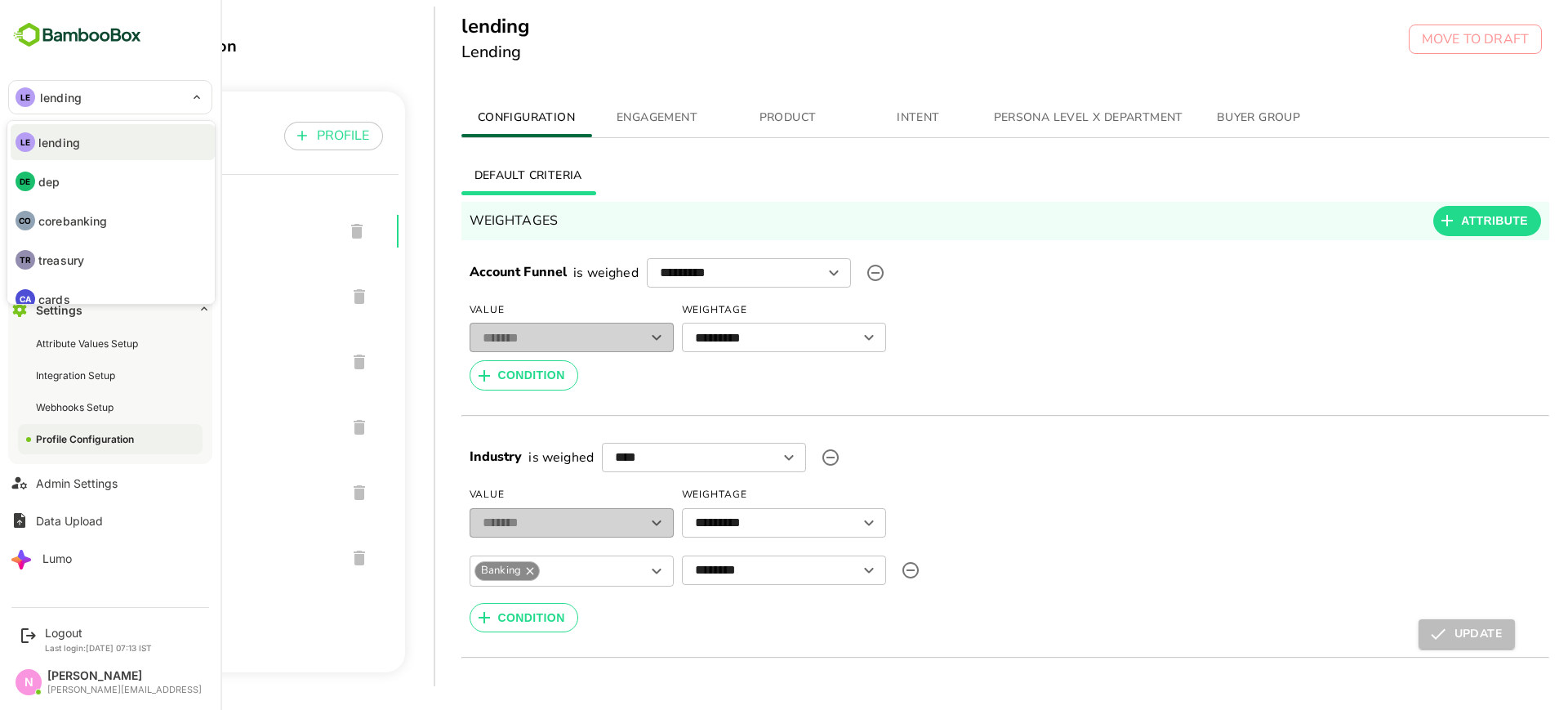
click at [289, 384] on div at bounding box center [784, 355] width 1568 height 710
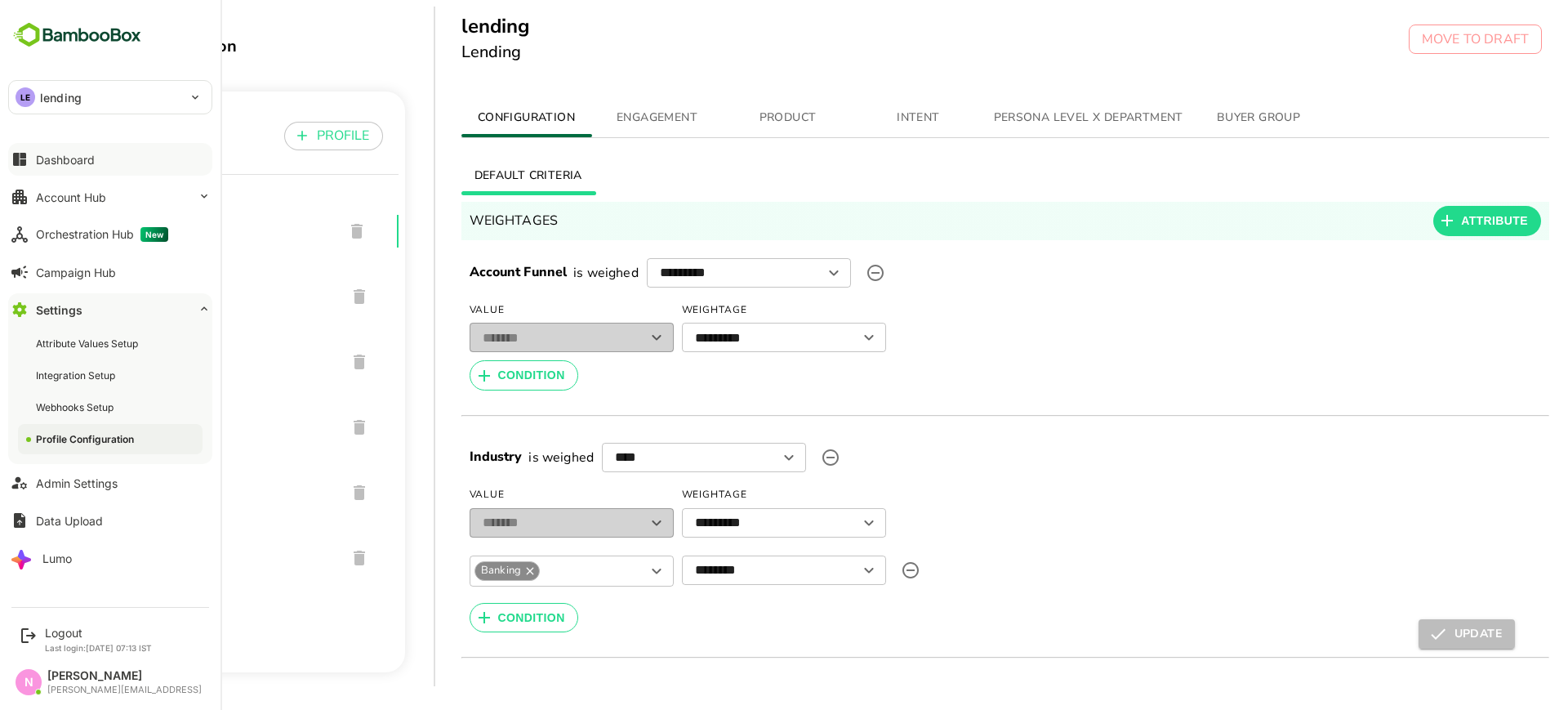
click at [64, 162] on div "Dashboard" at bounding box center [65, 159] width 59 height 14
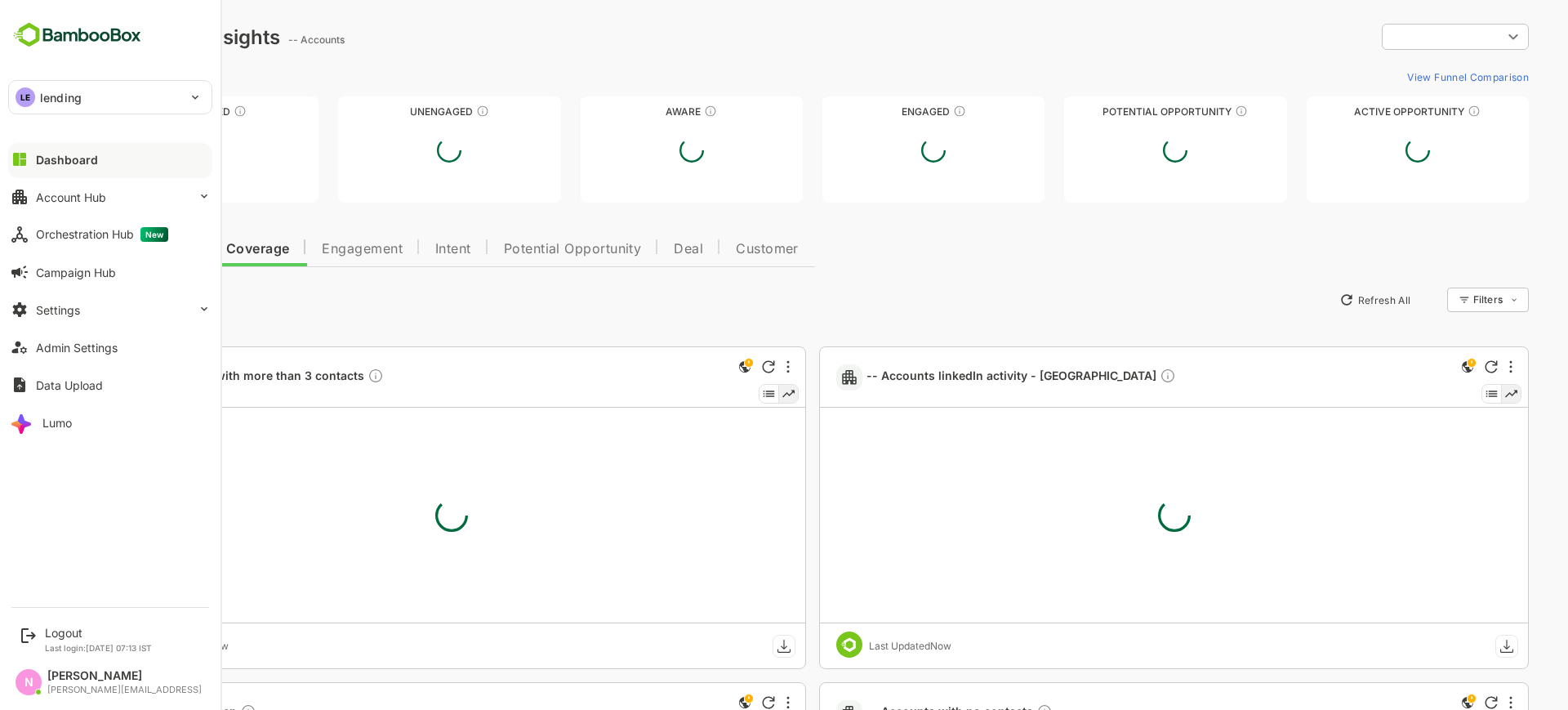
type input "**********"
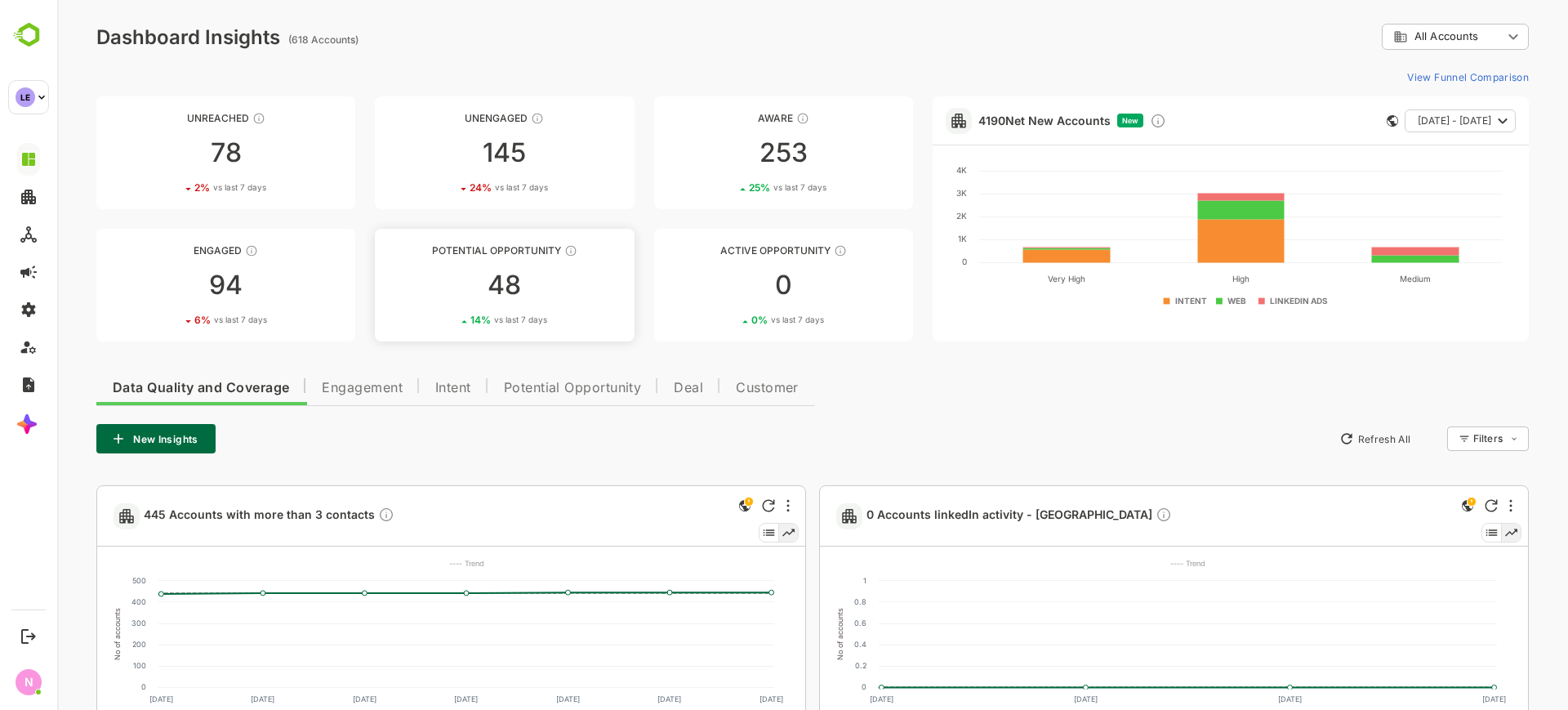
click at [504, 286] on div "48" at bounding box center [505, 285] width 259 height 26
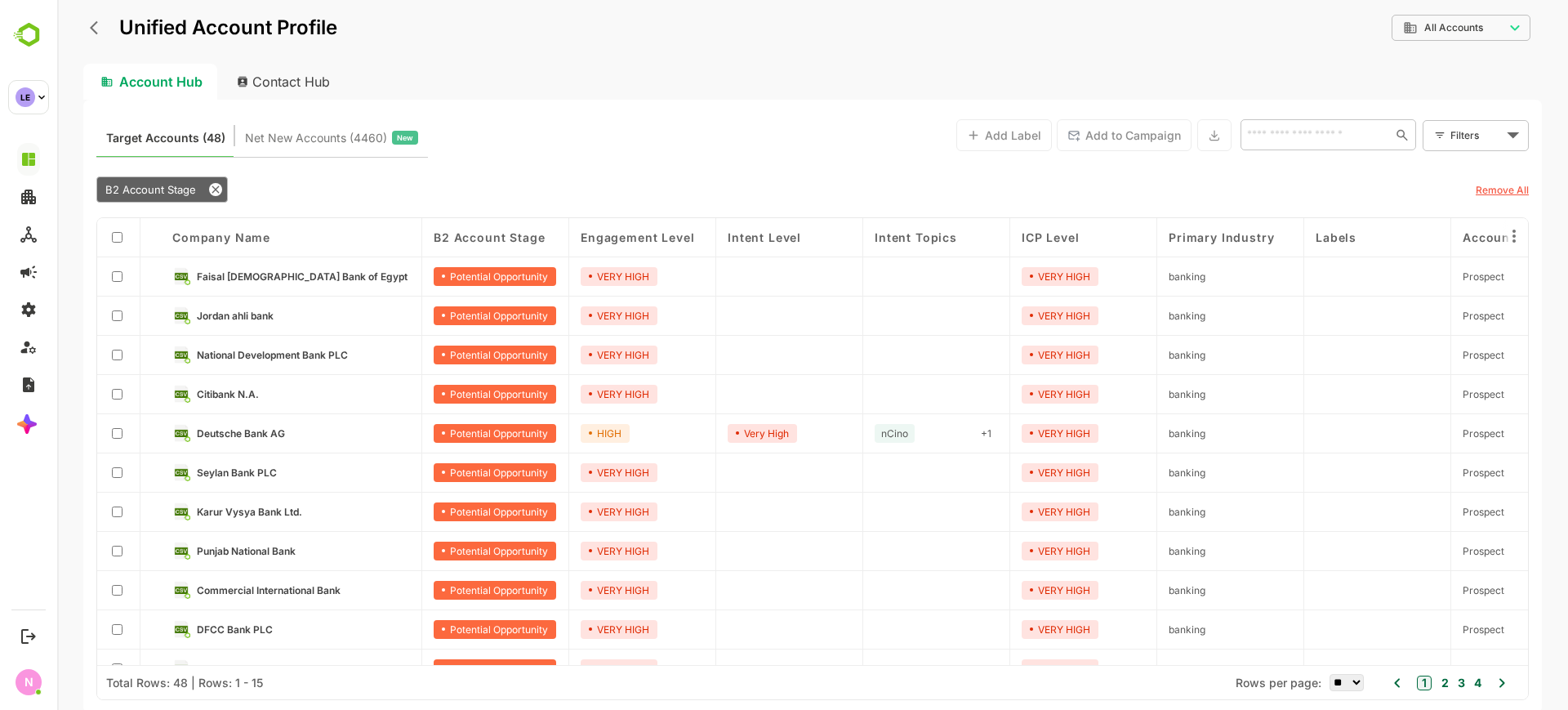
click at [90, 39] on div "Unified Account Profile" at bounding box center [210, 28] width 254 height 30
click at [94, 26] on icon "back" at bounding box center [94, 28] width 8 height 14
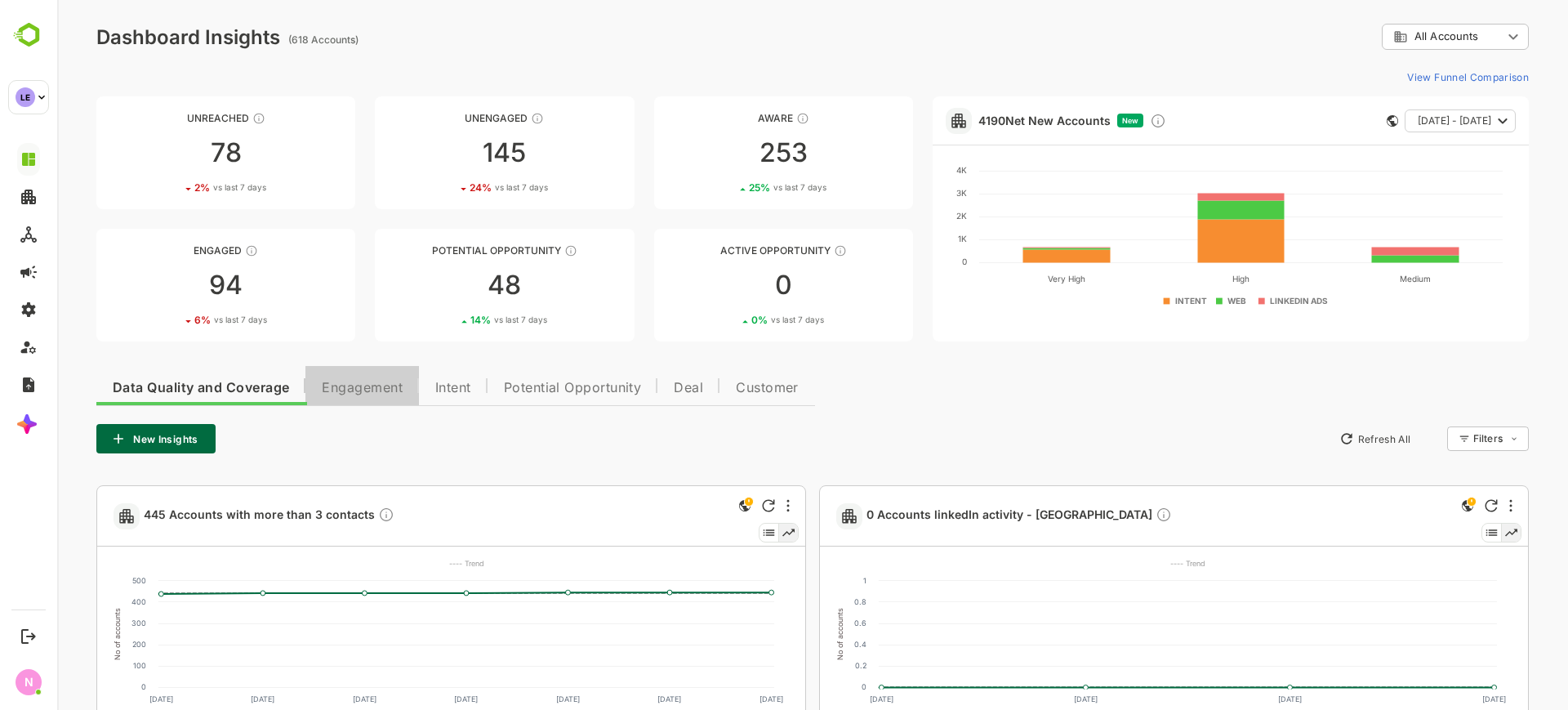
click at [359, 398] on button "Engagement" at bounding box center [362, 384] width 113 height 39
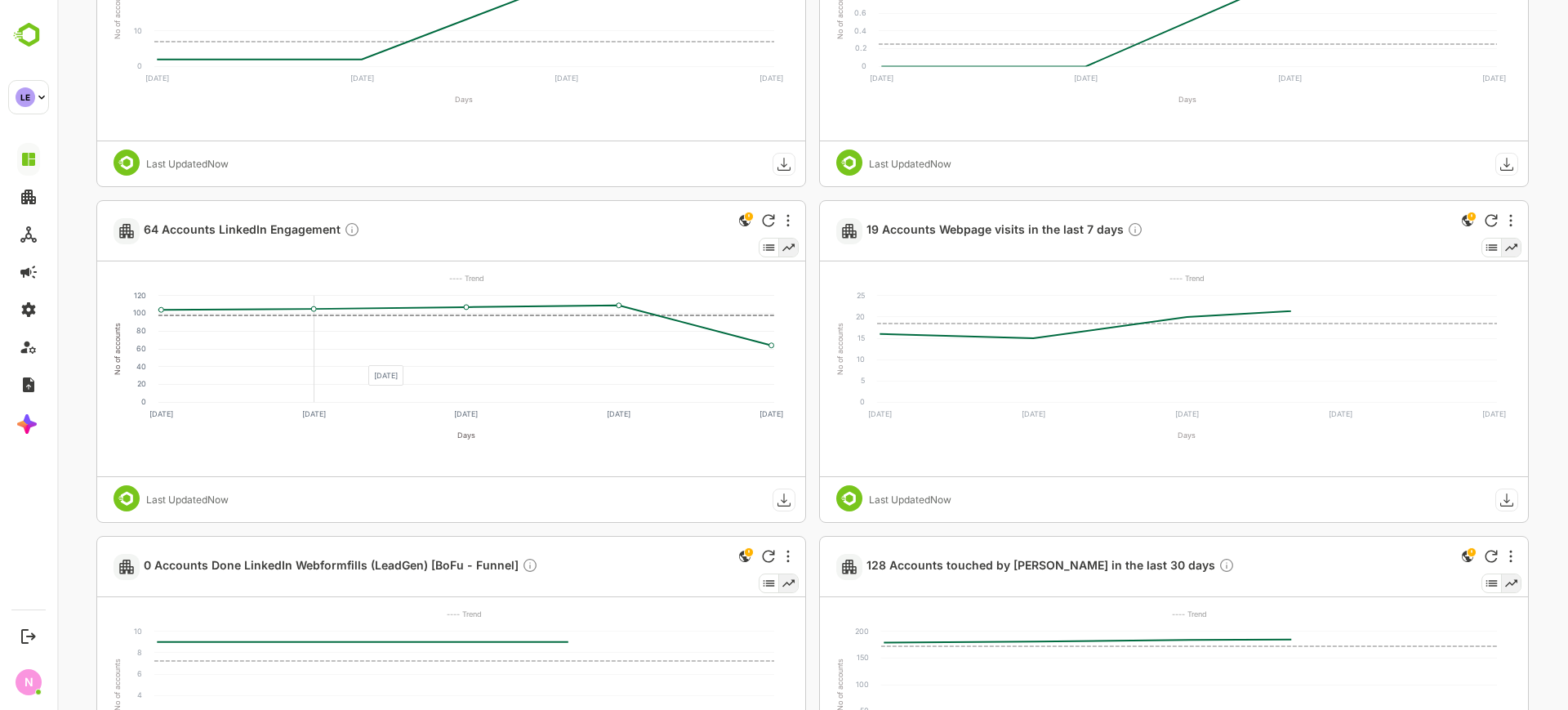
scroll to position [624, 0]
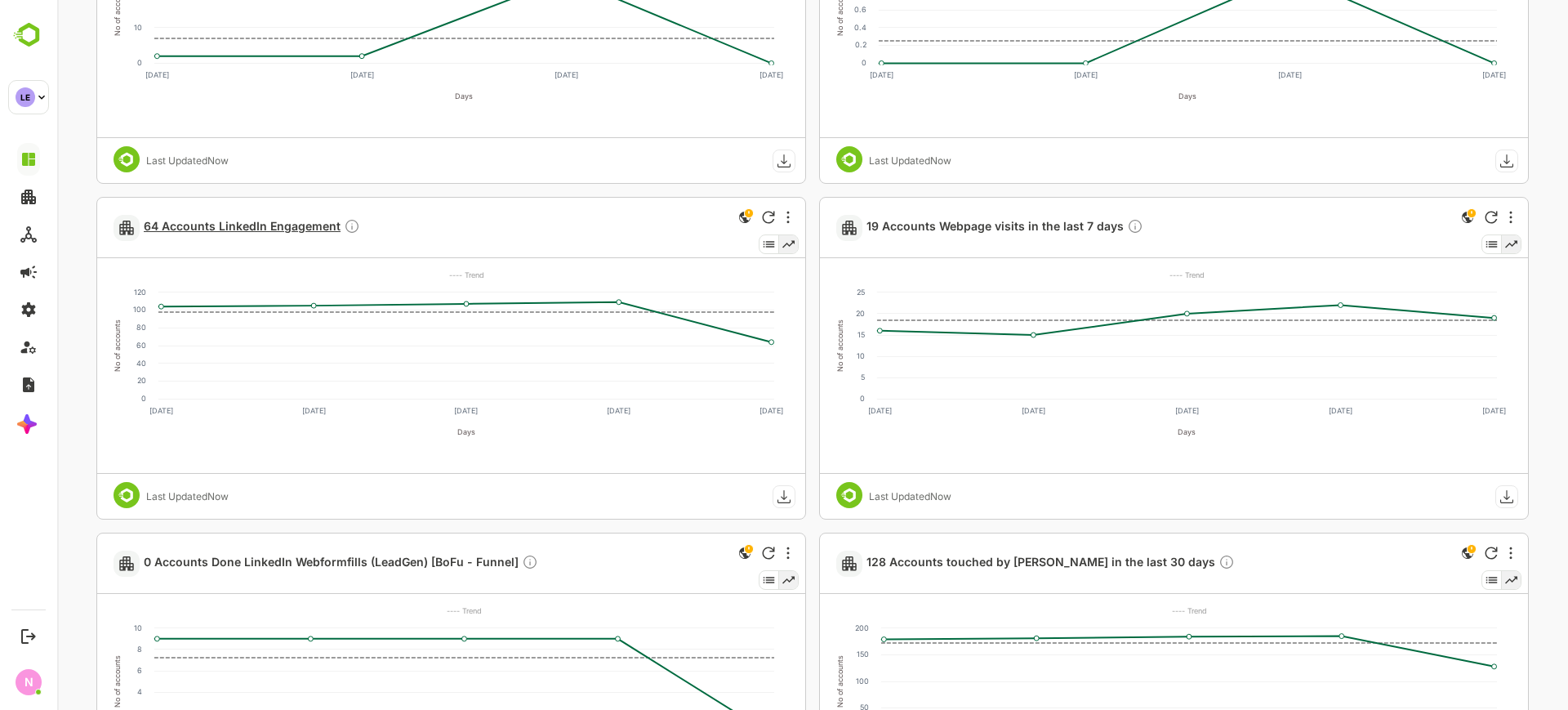
click at [309, 227] on span "64 Accounts LinkedIn Engagement" at bounding box center [251, 227] width 216 height 19
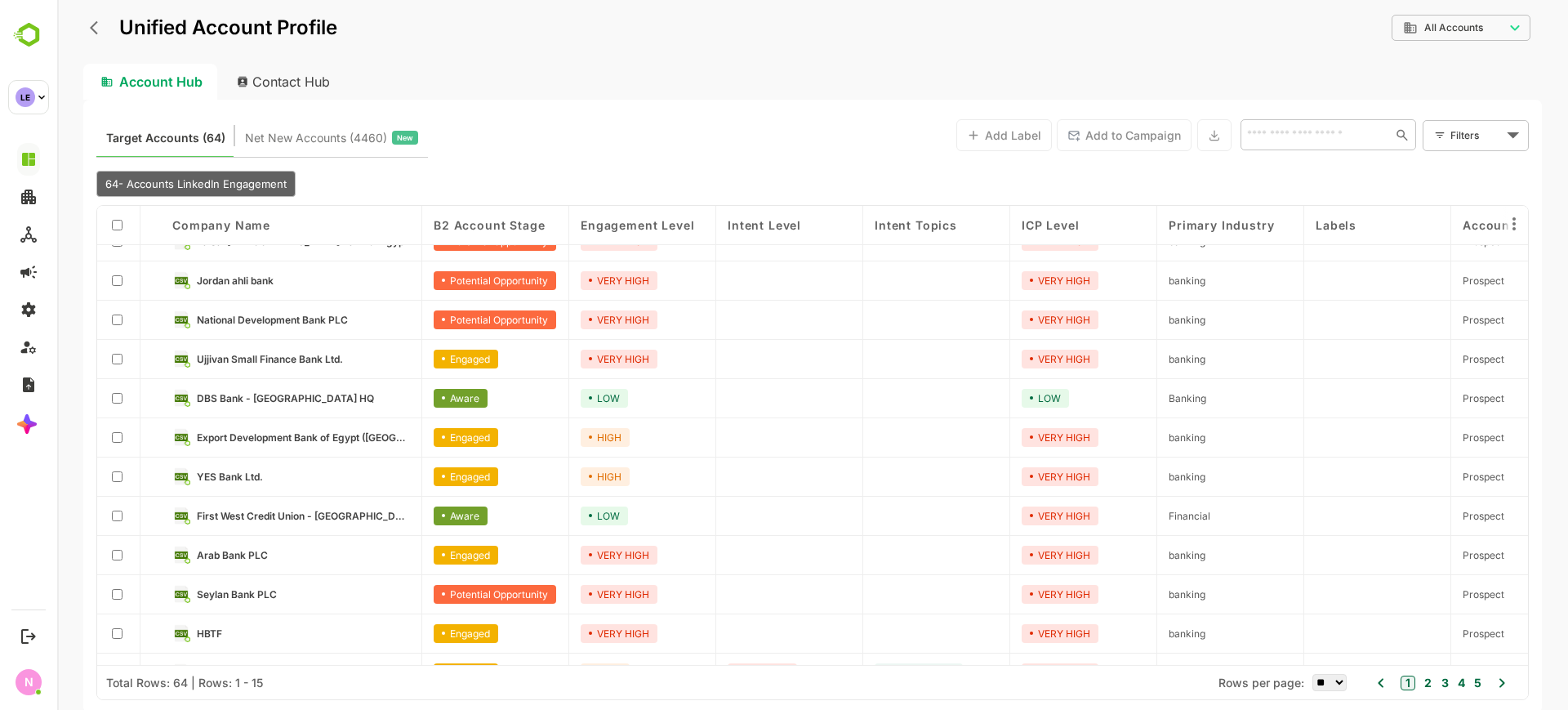
scroll to position [0, 0]
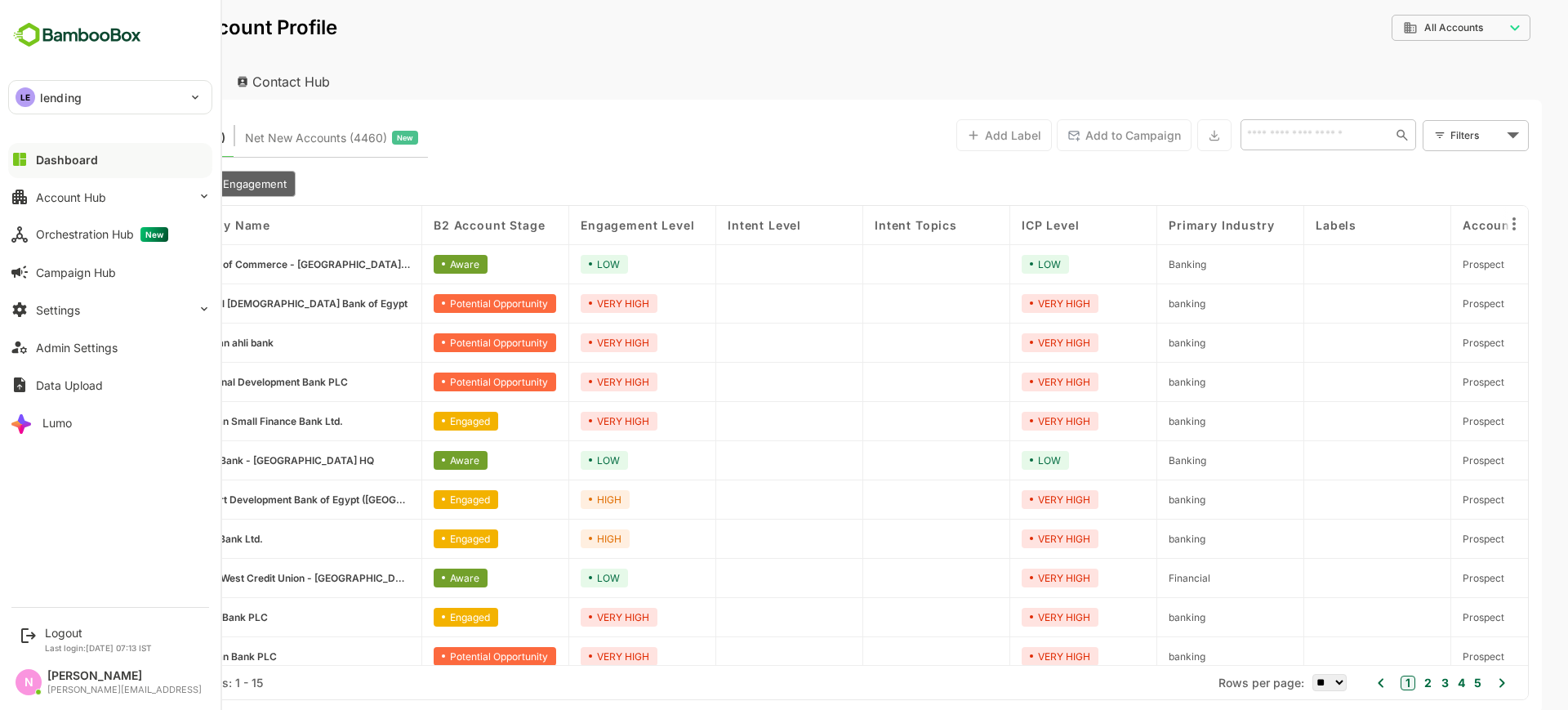
click at [92, 98] on div "LE lending" at bounding box center [101, 97] width 183 height 33
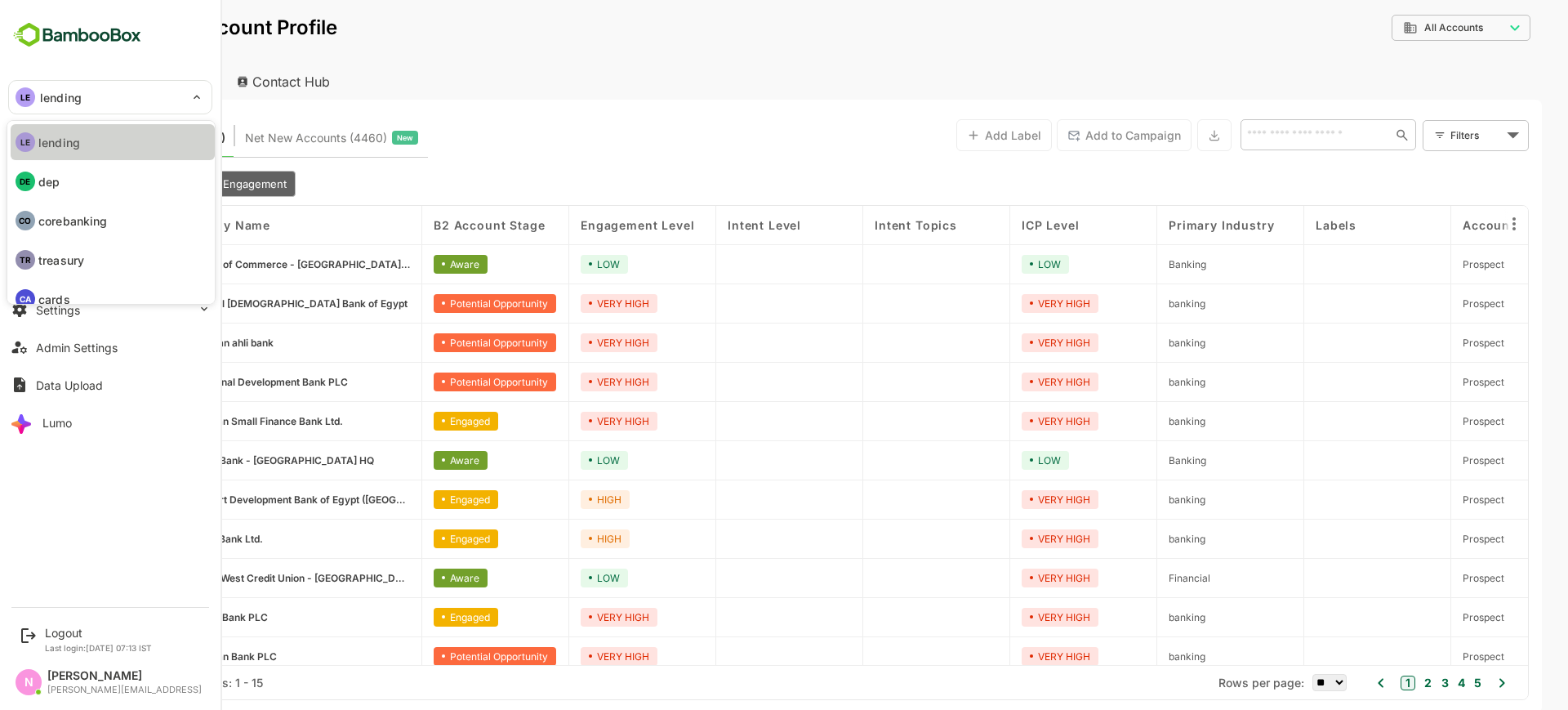
click at [75, 137] on p "lending" at bounding box center [60, 142] width 42 height 17
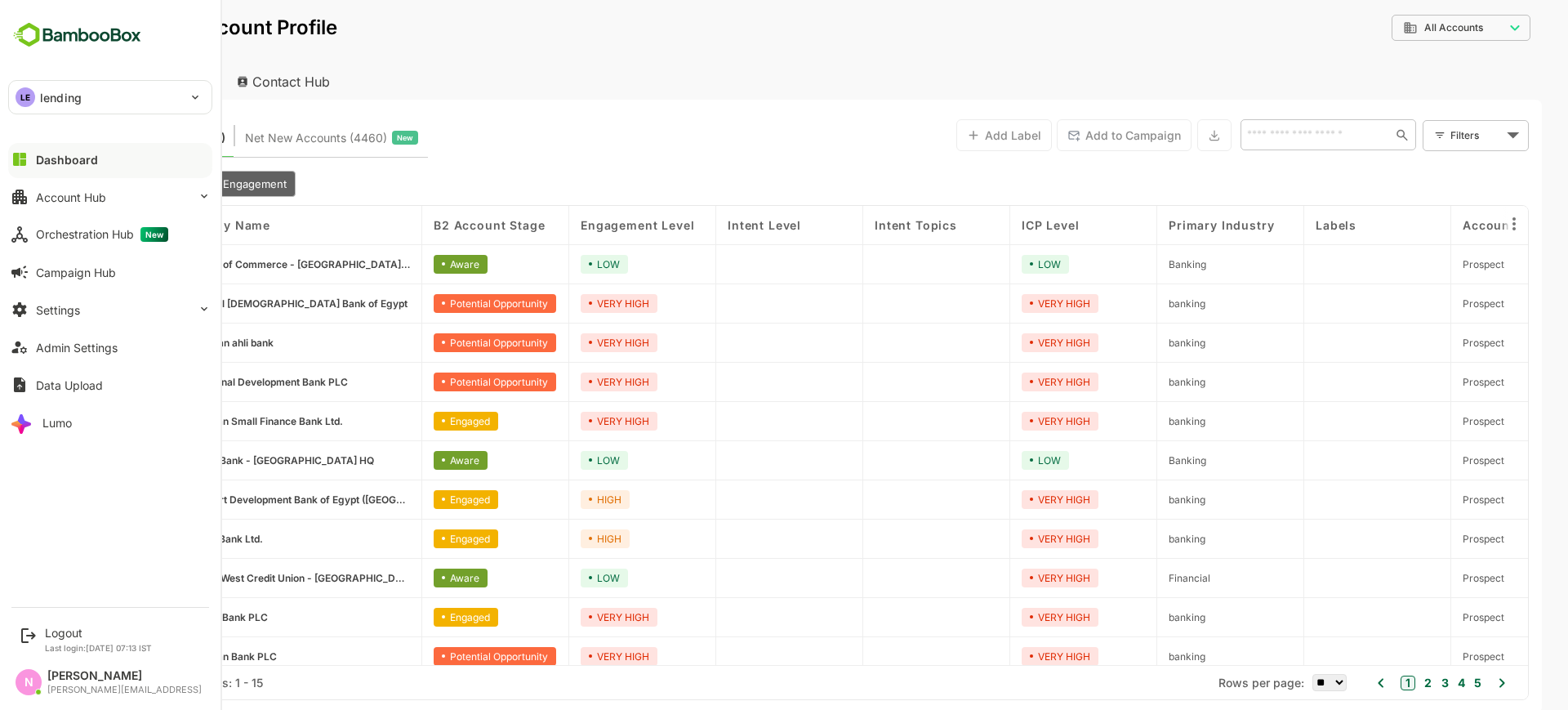
click at [51, 147] on button "Dashboard" at bounding box center [110, 159] width 204 height 33
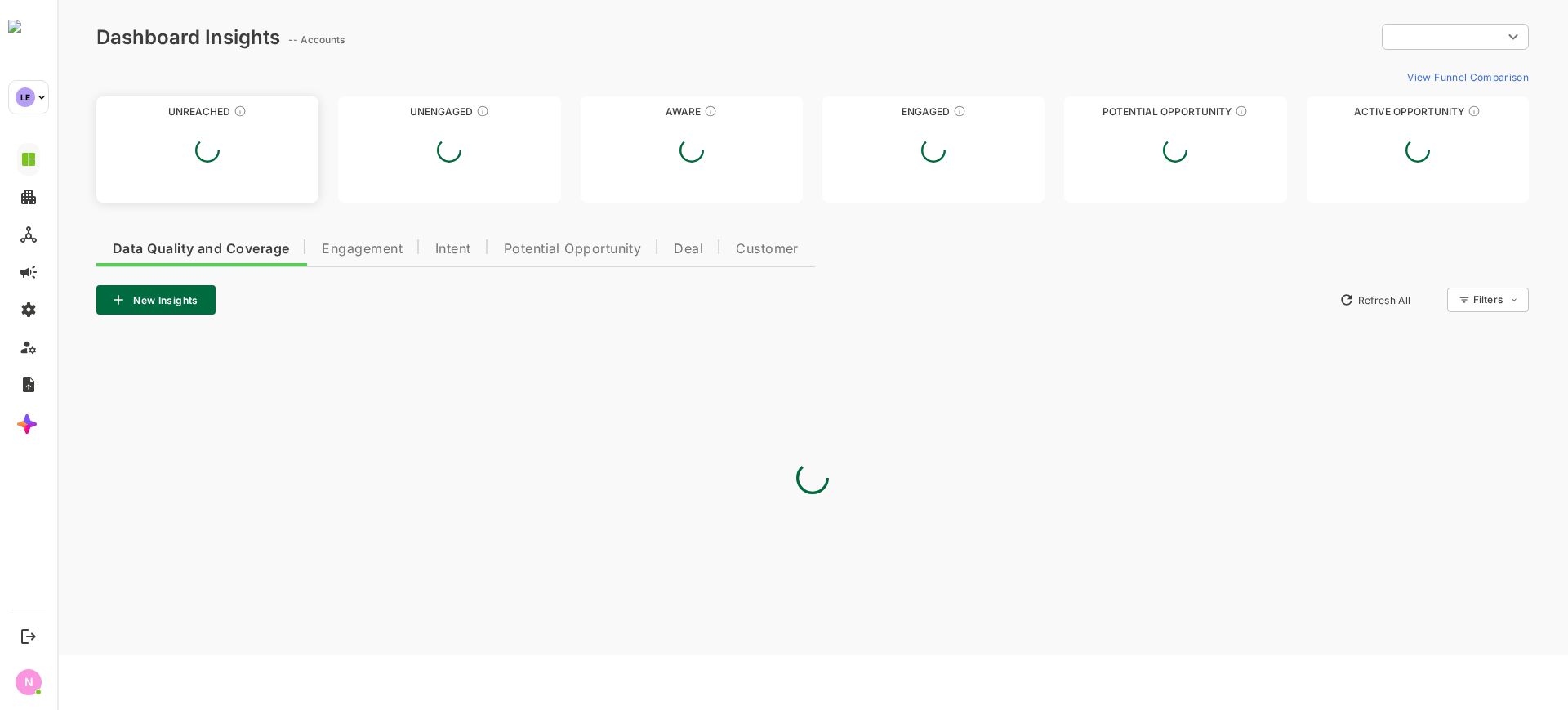
type input "**********"
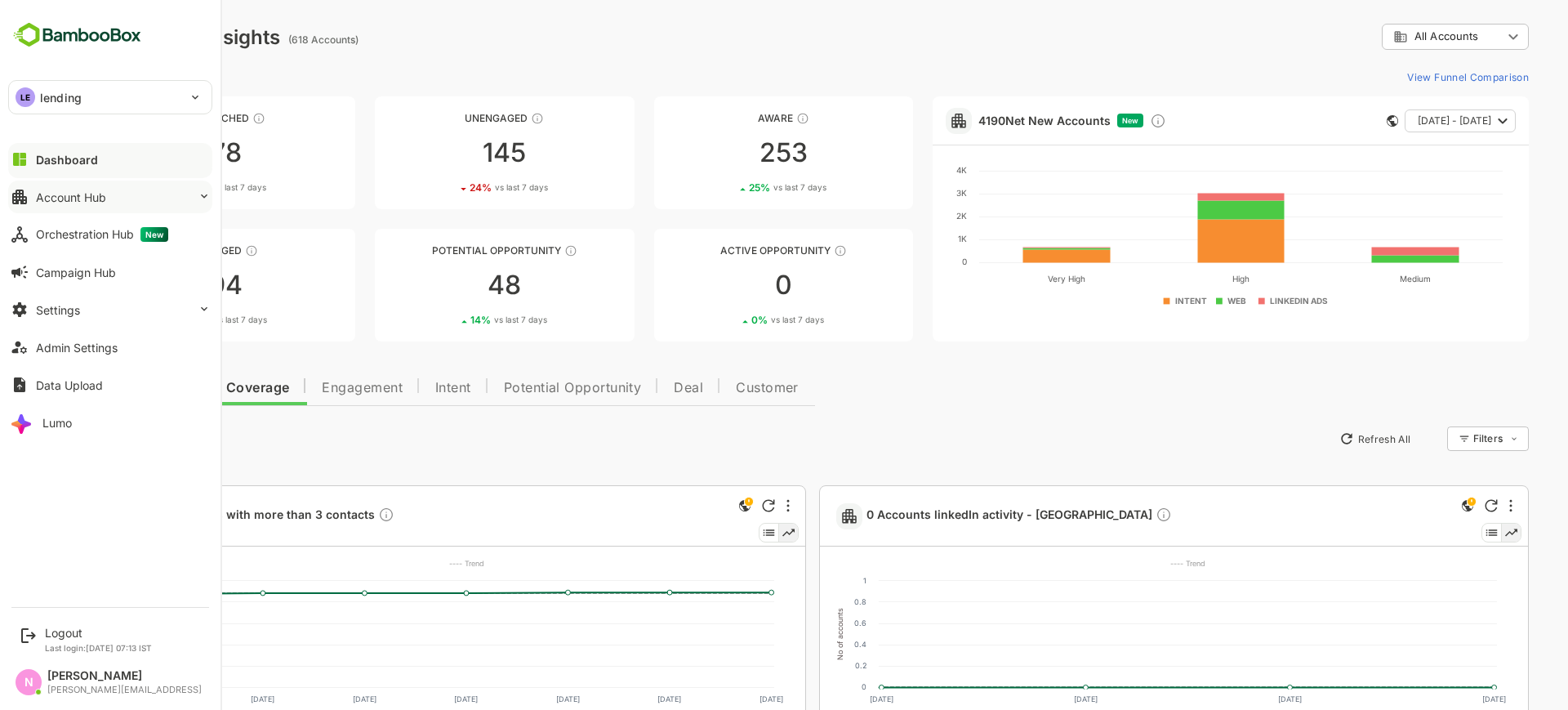
click at [115, 192] on button "Account Hub" at bounding box center [110, 196] width 204 height 33
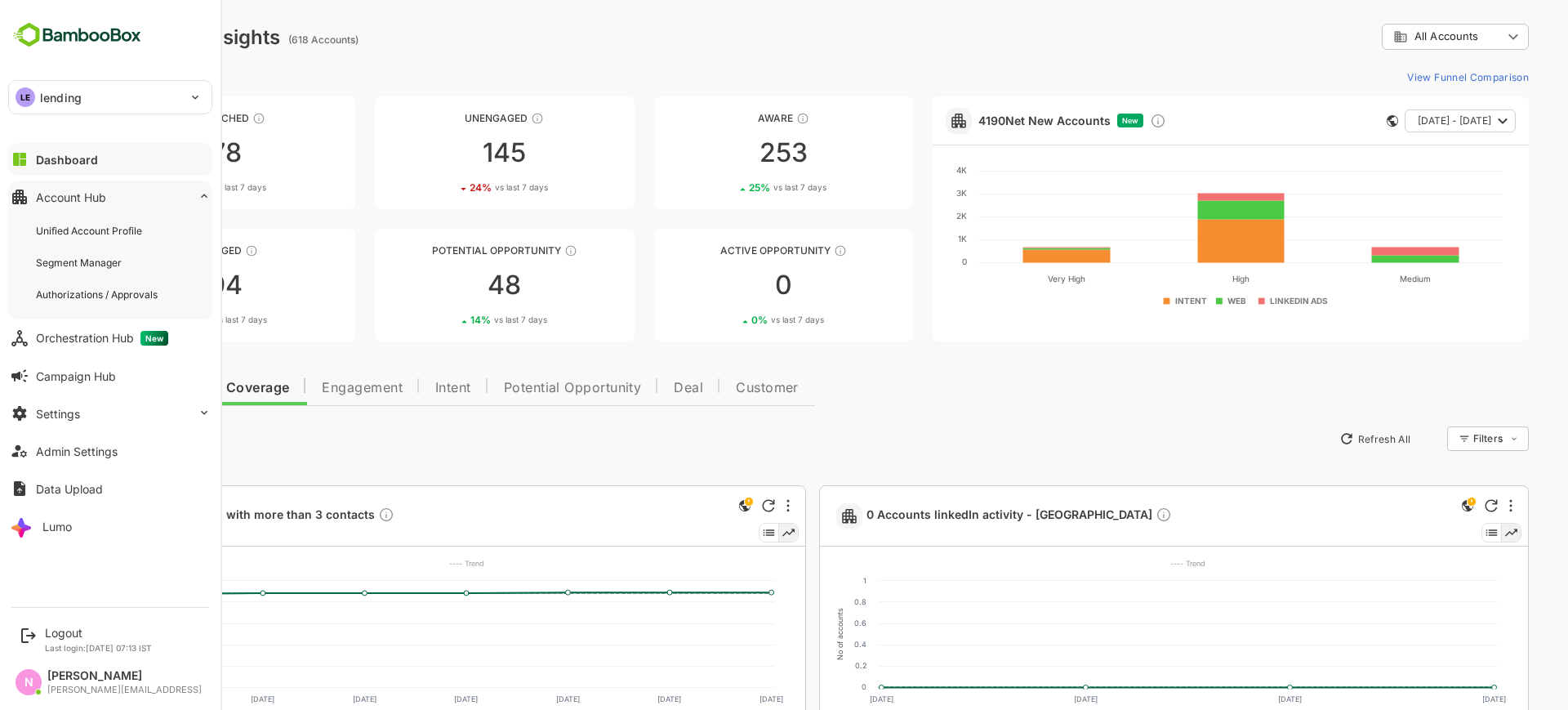
click at [184, 102] on div "LE lending" at bounding box center [101, 97] width 183 height 33
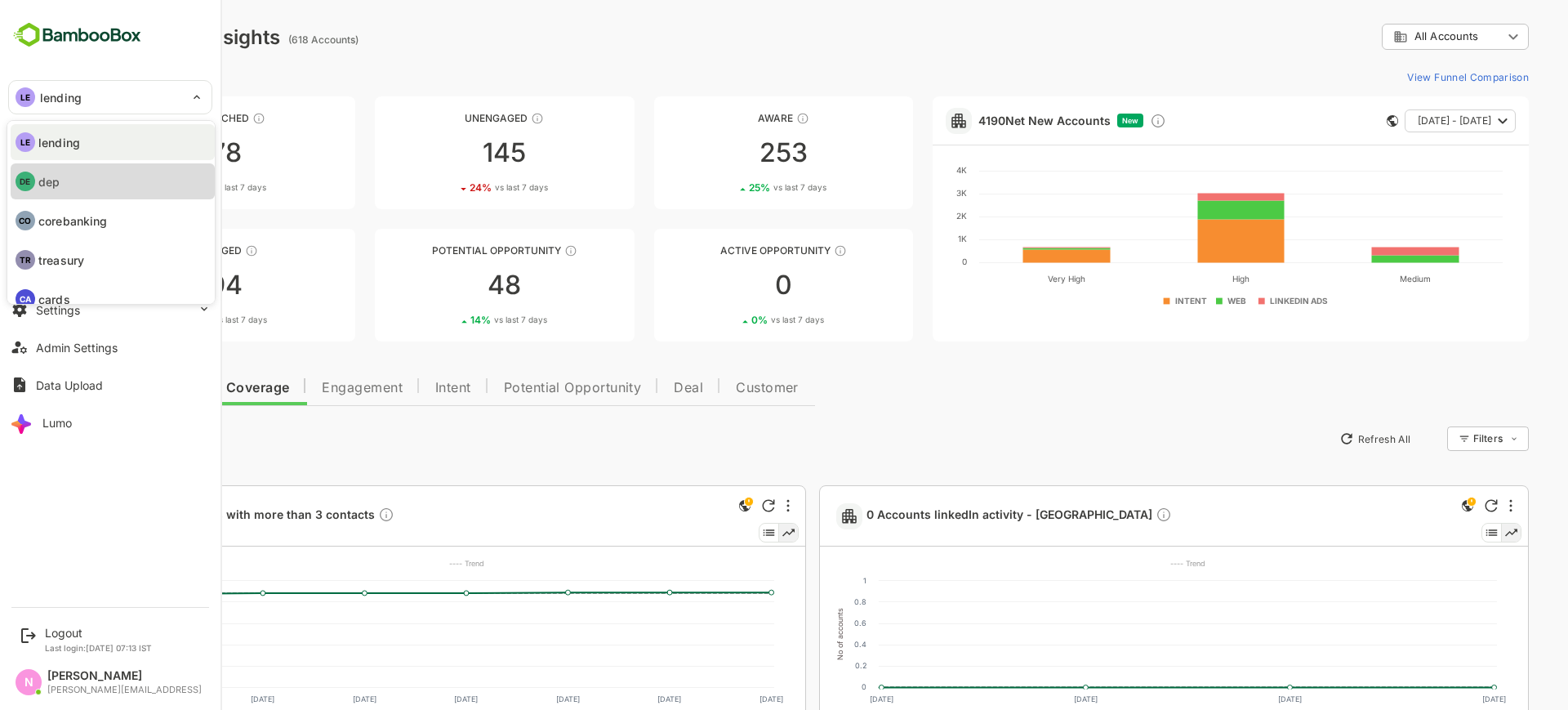
click at [83, 175] on li "DE dep" at bounding box center [112, 181] width 204 height 36
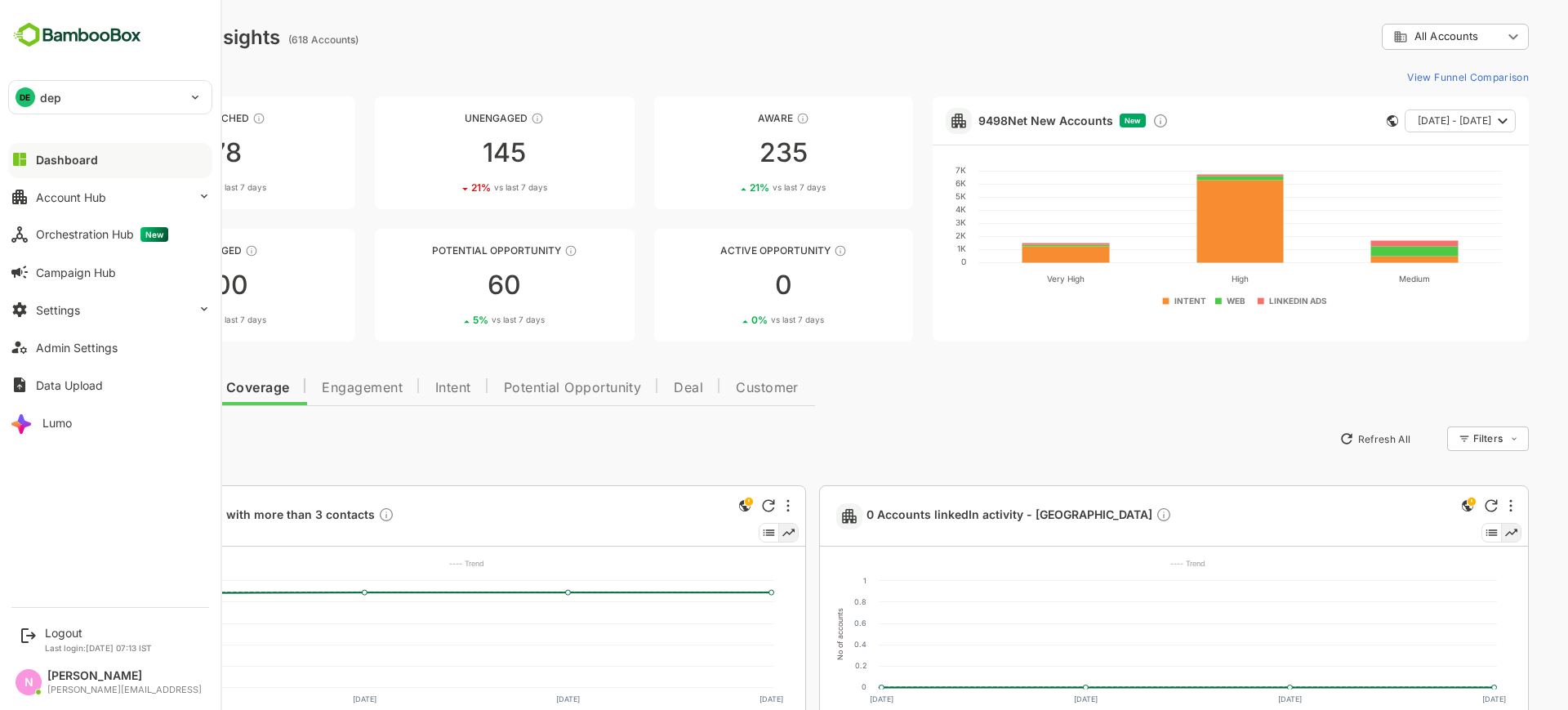
click at [147, 104] on div "DE dep" at bounding box center [101, 97] width 183 height 33
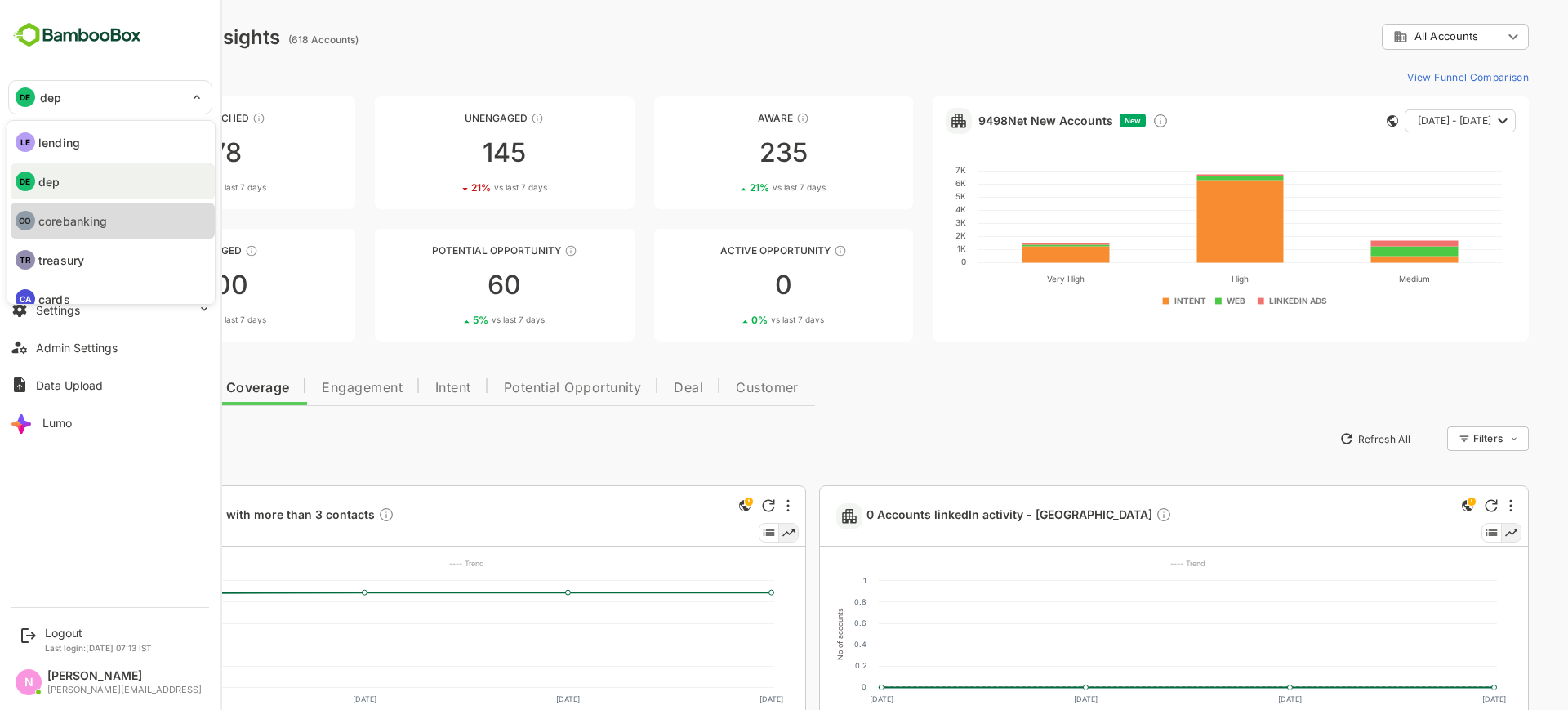
click at [52, 217] on p "corebanking" at bounding box center [73, 220] width 69 height 17
type input "**********"
